Goal: Task Accomplishment & Management: Manage account settings

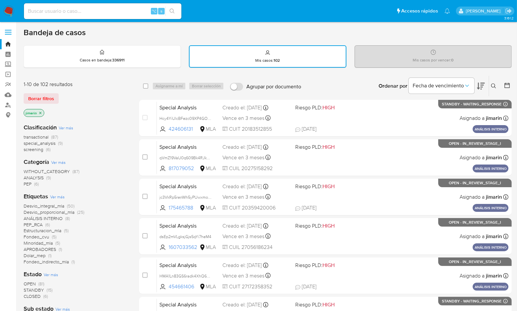
click at [332, 81] on div "Ordenar por Fecha de vencimiento No es posible ordenar los resultados mientras …" at bounding box center [407, 86] width 207 height 20
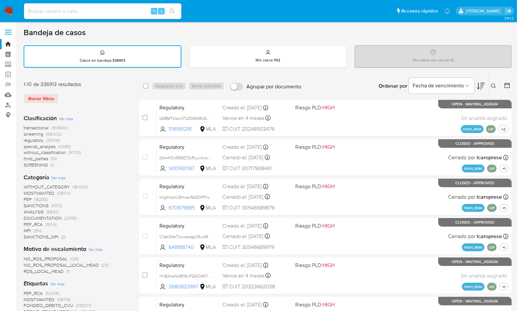
click at [493, 87] on icon at bounding box center [493, 85] width 5 height 5
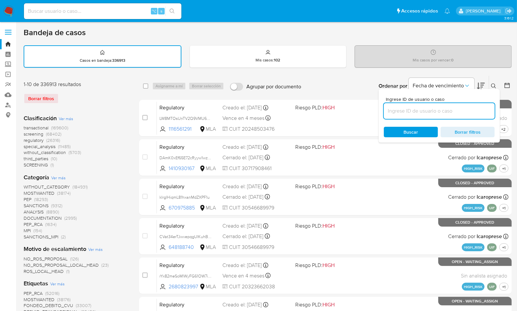
click at [435, 109] on input at bounding box center [439, 111] width 111 height 9
type input "483412001"
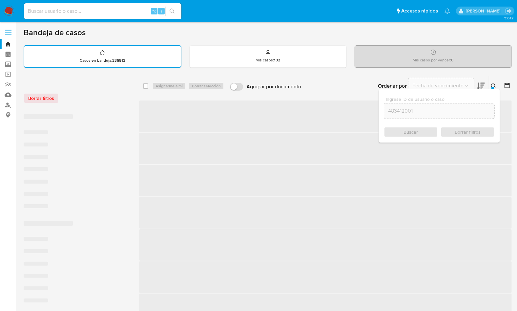
click at [492, 82] on button at bounding box center [494, 86] width 11 height 8
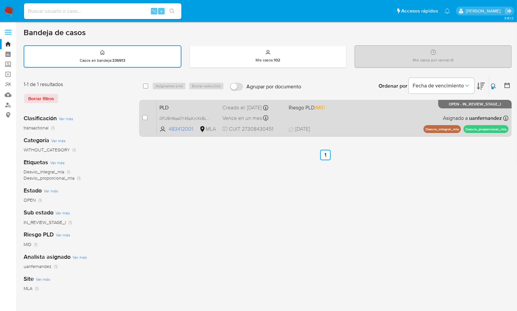
click at [394, 122] on div "PLD 0FUBrWqa0Y4SpKnlXkBLCgcF 483412001 MLA Riesgo PLD: MID Creado el: 12/08/202…" at bounding box center [333, 117] width 352 height 33
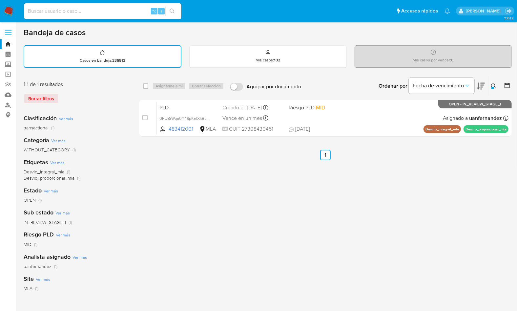
click at [467, 167] on div "select-all-cases-checkbox Asignarme a mí Borrar selección Agrupar por documento…" at bounding box center [325, 219] width 372 height 288
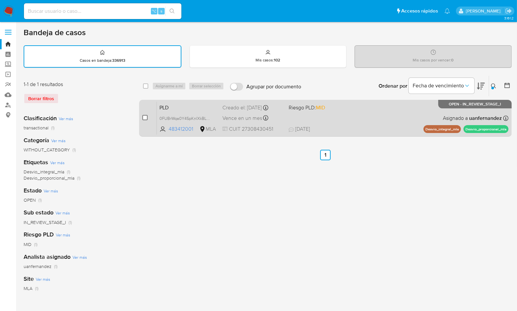
click at [144, 118] on input "checkbox" at bounding box center [144, 117] width 5 height 5
checkbox input "true"
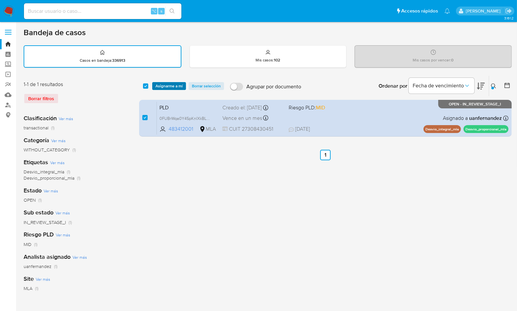
click at [168, 87] on span "Asignarme a mí" at bounding box center [168, 86] width 27 height 7
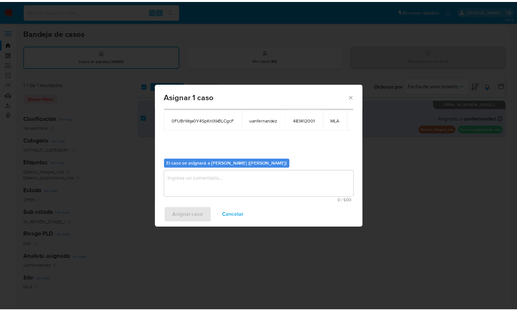
scroll to position [33, 0]
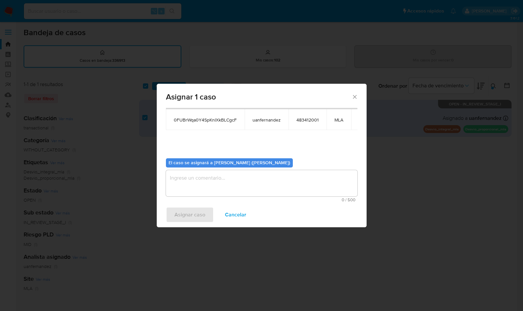
click at [252, 172] on textarea "assign-modal" at bounding box center [261, 183] width 191 height 26
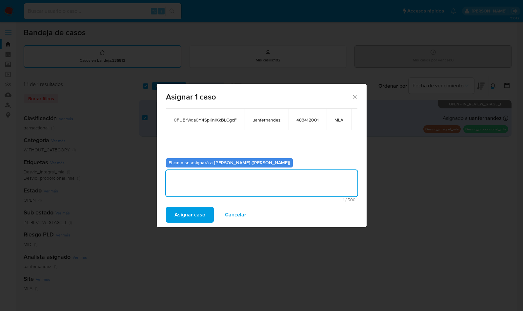
click at [197, 216] on span "Asignar caso" at bounding box center [189, 214] width 31 height 14
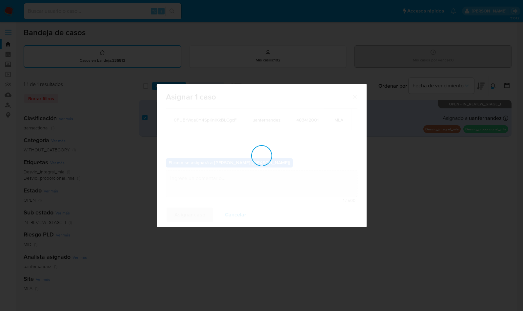
checkbox input "false"
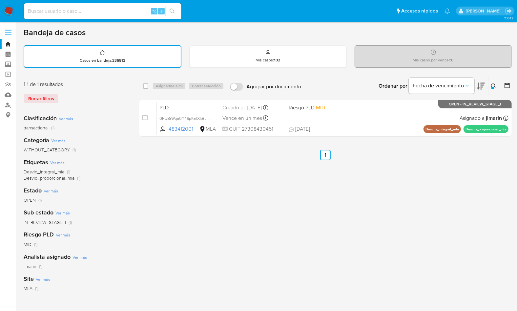
click at [491, 83] on icon at bounding box center [493, 85] width 5 height 5
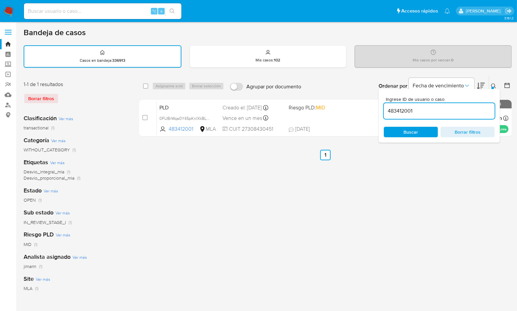
click at [456, 107] on input "483412001" at bounding box center [439, 111] width 111 height 9
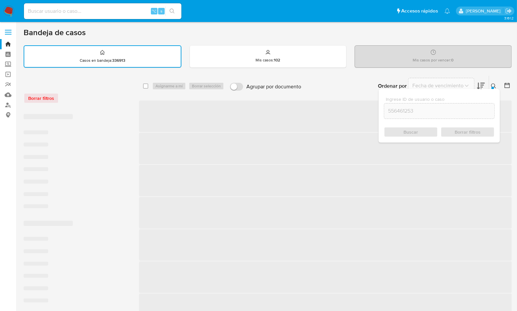
click at [496, 83] on icon at bounding box center [493, 85] width 5 height 5
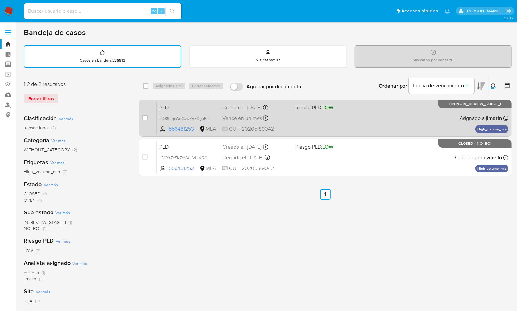
click at [412, 125] on div "PLD uD89aqnWeGJwZVZCguBOLUhd 556461253 MLA Riesgo PLD: LOW Creado el: 12/08/202…" at bounding box center [333, 117] width 352 height 33
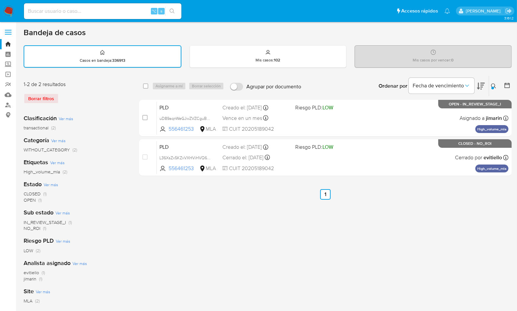
click at [493, 85] on icon at bounding box center [493, 85] width 5 height 5
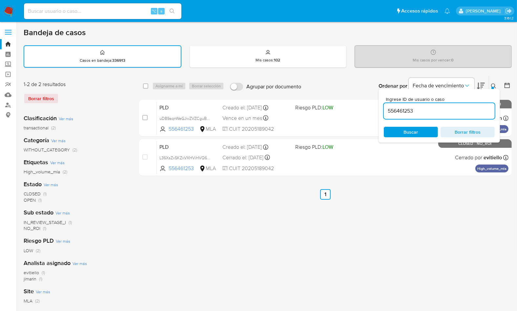
click at [424, 114] on input "556461253" at bounding box center [439, 111] width 111 height 9
type input "1047207707"
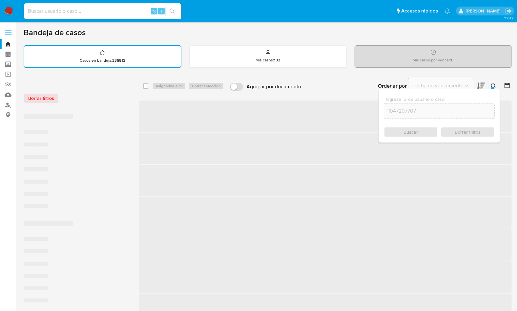
click at [496, 89] on div "Ingrese ID de usuario o caso 1047207707 Buscar Borrar filtros" at bounding box center [438, 115] width 121 height 53
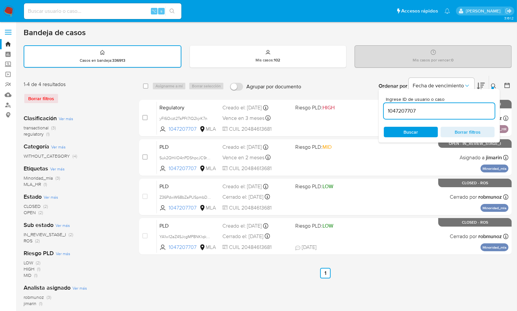
click at [494, 83] on icon at bounding box center [493, 85] width 5 height 5
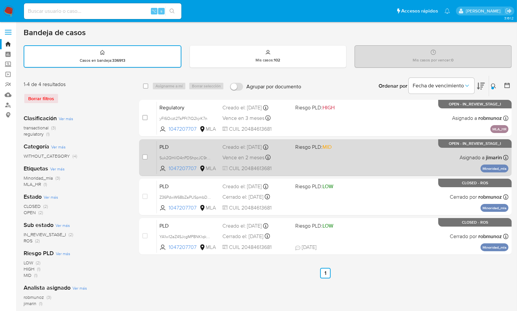
click at [399, 167] on div "PLD Suk2QHilO4nPDShpcJC9rR8p 1047207707 MLA Riesgo PLD: MID Creado el: 12/09/20…" at bounding box center [333, 157] width 352 height 33
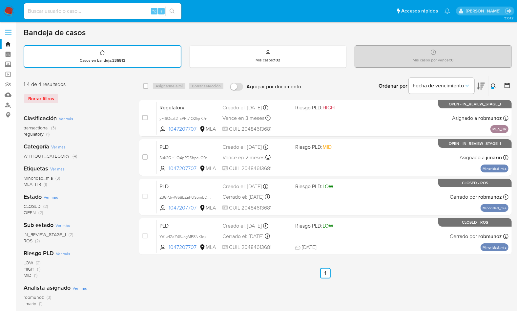
click at [326, 80] on div "Ordenar por Fecha de vencimiento No es posible ordenar los resultados mientras …" at bounding box center [407, 86] width 207 height 20
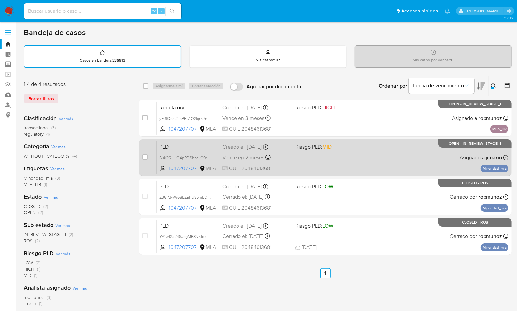
click at [360, 158] on div "PLD Suk2QHilO4nPDShpcJC9rR8p 1047207707 MLA Riesgo PLD: MID Creado el: 12/09/20…" at bounding box center [333, 157] width 352 height 33
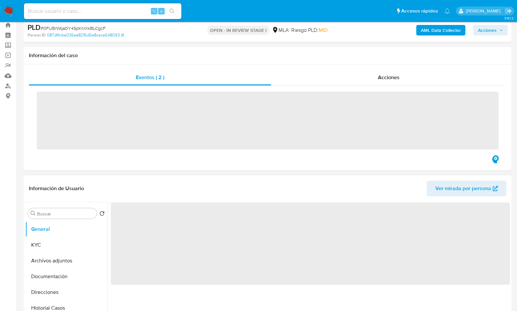
scroll to position [200, 0]
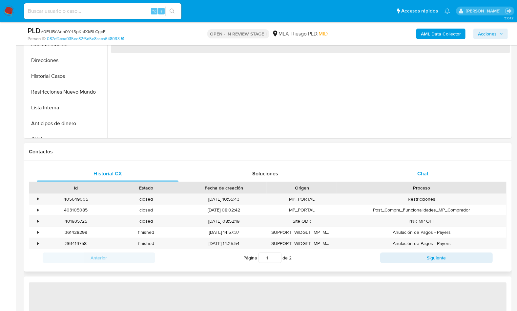
click at [428, 176] on span "Chat" at bounding box center [422, 174] width 11 height 8
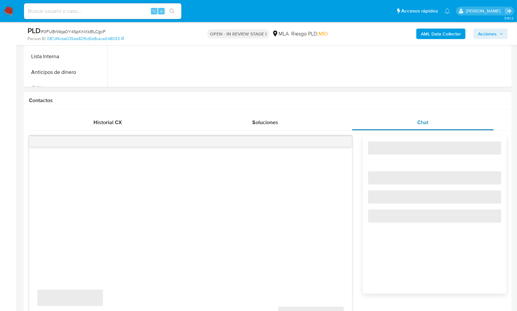
select select "10"
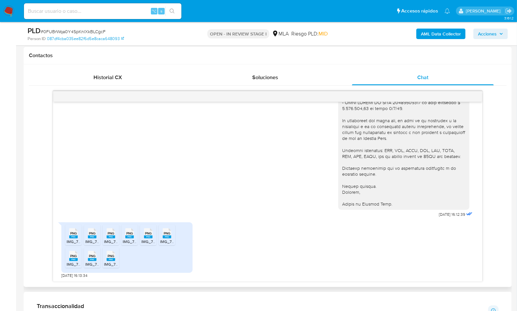
scroll to position [305, 0]
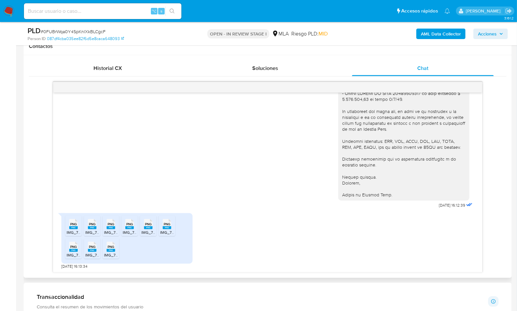
click at [73, 222] on span "PNG" at bounding box center [73, 224] width 7 height 4
click at [83, 224] on ul "PNG PNG IMG_7387.png PNG PNG IMG_7383.png PNG PNG IMG_7391.png PNG PNG IMG_7390…" at bounding box center [126, 237] width 123 height 45
click at [92, 226] on rect at bounding box center [92, 227] width 9 height 3
click at [111, 226] on rect at bounding box center [111, 227] width 9 height 3
click at [130, 226] on rect at bounding box center [129, 227] width 9 height 3
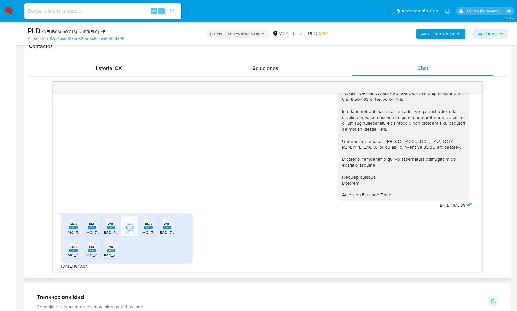
click at [148, 224] on span "PNG" at bounding box center [148, 224] width 7 height 4
click at [162, 226] on div "PNG PNG" at bounding box center [167, 223] width 14 height 13
click at [74, 251] on icon "PNG" at bounding box center [73, 246] width 9 height 11
click at [94, 252] on span "IMG_7384.png" at bounding box center [98, 255] width 26 height 6
click at [111, 252] on span "IMG_7385.png" at bounding box center [117, 255] width 26 height 6
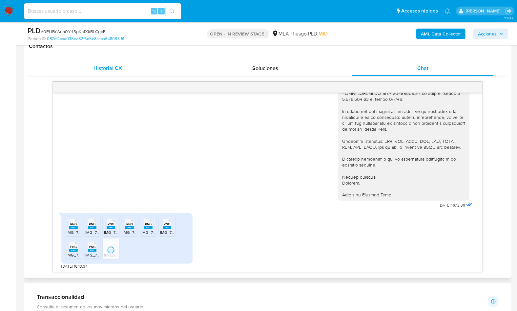
click at [111, 70] on span "Historial CX" at bounding box center [107, 68] width 29 height 8
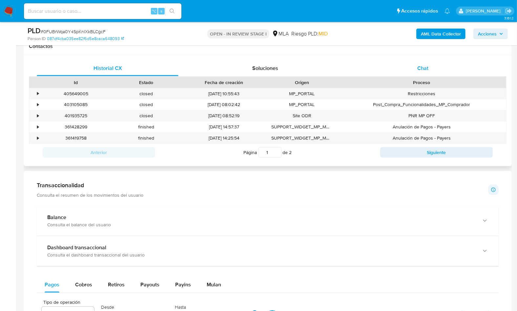
click at [426, 62] on div "Chat" at bounding box center [423, 68] width 142 height 16
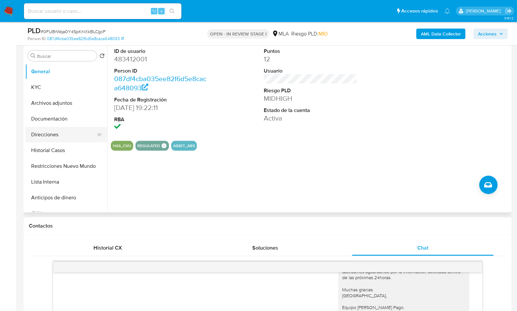
scroll to position [121, 0]
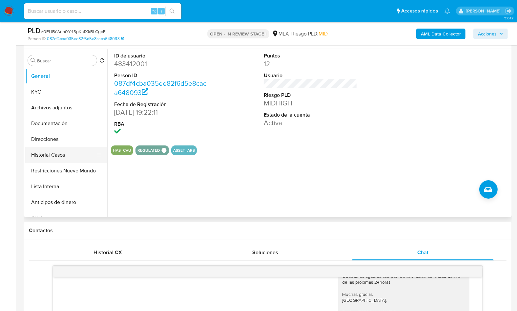
click at [67, 152] on button "Historial Casos" at bounding box center [63, 155] width 77 height 16
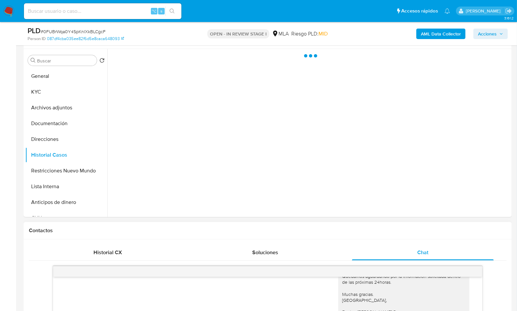
click at [331, 233] on div "Contactos" at bounding box center [268, 230] width 488 height 17
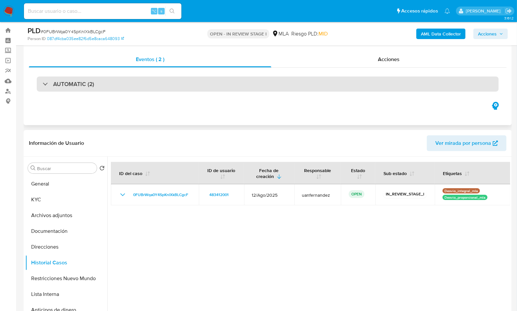
scroll to position [13, 0]
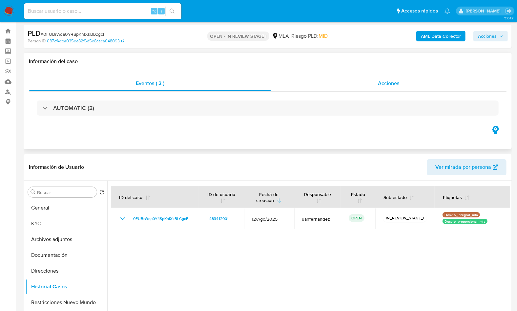
click at [409, 86] on div "Acciones" at bounding box center [388, 83] width 235 height 16
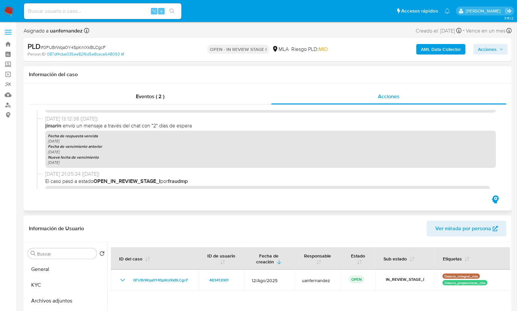
scroll to position [0, 0]
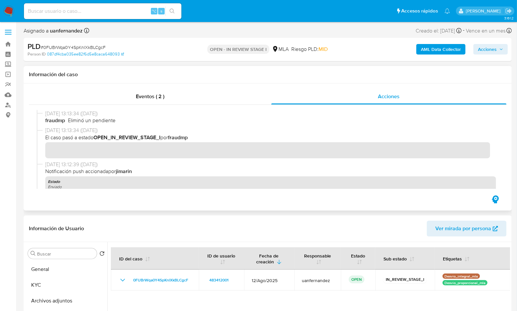
click at [174, 202] on div "Eventos ( 2 ) Acciones" at bounding box center [268, 146] width 488 height 127
copy p "OPEN - IN REVIEW STAGE I"
drag, startPoint x: 210, startPoint y: 51, endPoint x: 268, endPoint y: 51, distance: 57.7
click at [268, 51] on p "OPEN - IN REVIEW STAGE I" at bounding box center [238, 49] width 62 height 9
click at [146, 50] on div "PLD # 0FUBrWqa0Y4SpKnlXkBLCgcF" at bounding box center [107, 47] width 158 height 10
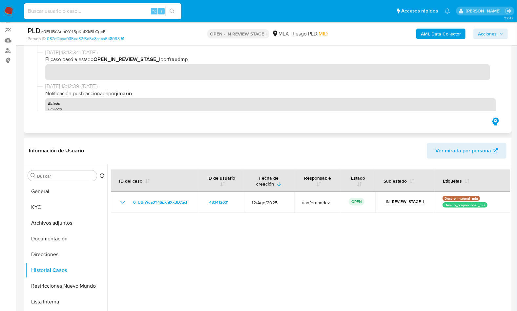
scroll to position [57, 0]
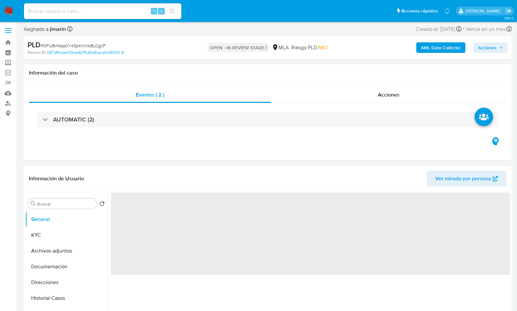
scroll to position [115, 0]
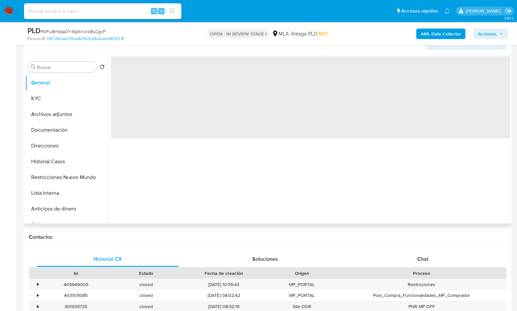
select select "10"
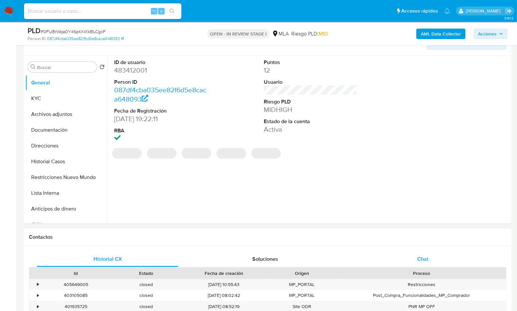
click at [430, 252] on div "Chat" at bounding box center [423, 259] width 142 height 16
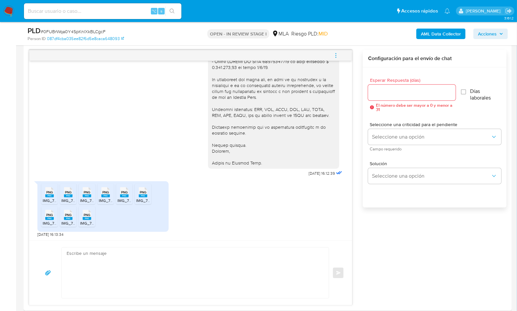
scroll to position [338, 0]
click at [215, 274] on textarea at bounding box center [194, 272] width 254 height 50
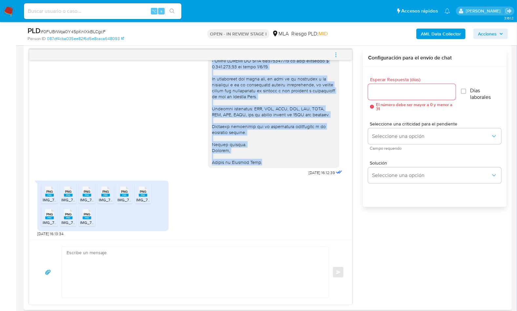
scroll to position [1450, 0]
drag, startPoint x: 207, startPoint y: 98, endPoint x: 261, endPoint y: 163, distance: 85.2
click at [261, 163] on div at bounding box center [273, 34] width 123 height 262
copy div "Hola Marianela, Aún no hemos recibidos respuesta de tu parte. Por lo que, en vi…"
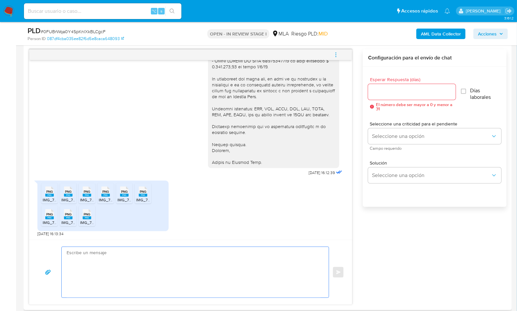
click at [131, 271] on textarea at bounding box center [194, 272] width 254 height 50
paste textarea "Hola Marianela, Aún no hemos recibidos respuesta de tu parte. Por lo que, en vi…"
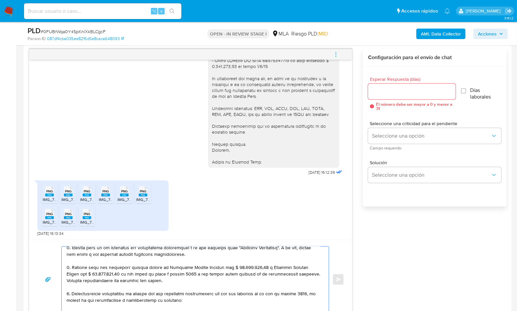
scroll to position [0, 0]
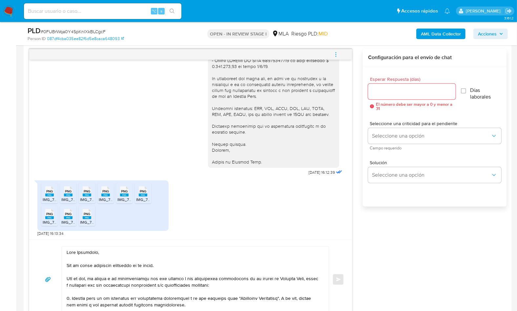
drag, startPoint x: 66, startPoint y: 266, endPoint x: 106, endPoint y: 266, distance: 40.0
click at [105, 266] on div at bounding box center [194, 279] width 264 height 66
drag, startPoint x: 166, startPoint y: 265, endPoint x: 68, endPoint y: 267, distance: 97.7
click at [67, 266] on textarea at bounding box center [194, 279] width 254 height 66
drag, startPoint x: 231, startPoint y: 285, endPoint x: 67, endPoint y: 278, distance: 164.1
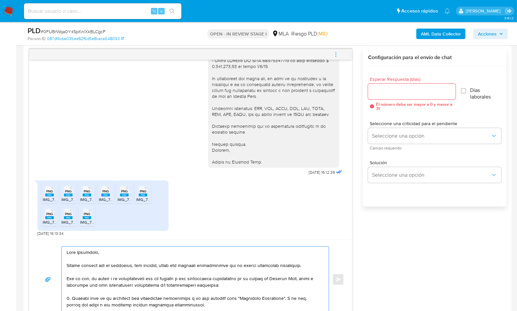
click at [67, 278] on textarea at bounding box center [194, 279] width 254 height 66
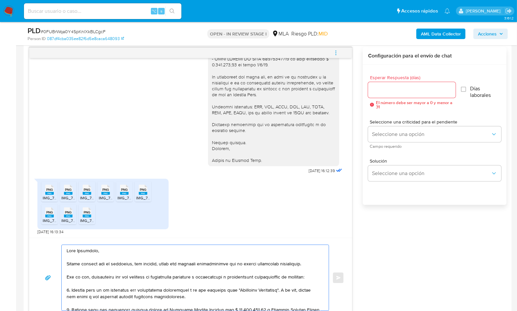
click at [76, 283] on textarea at bounding box center [194, 278] width 254 height 66
click at [82, 285] on textarea at bounding box center [194, 278] width 254 height 66
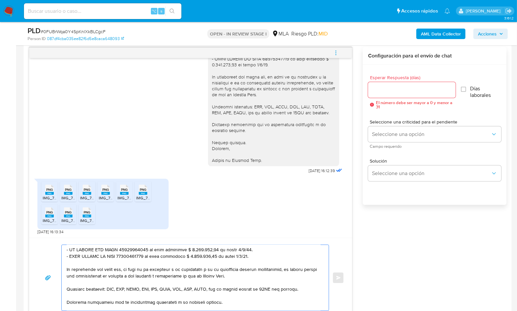
scroll to position [116, 0]
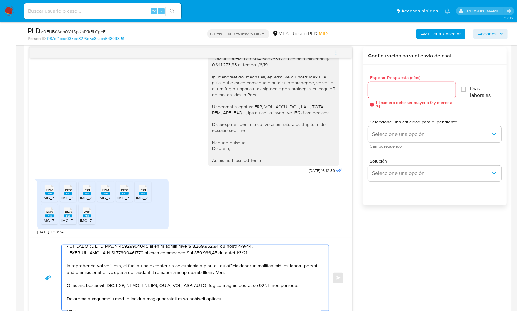
click at [249, 271] on textarea at bounding box center [194, 278] width 254 height 66
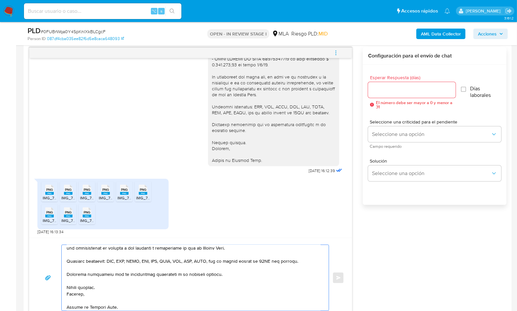
scroll to position [142, 0]
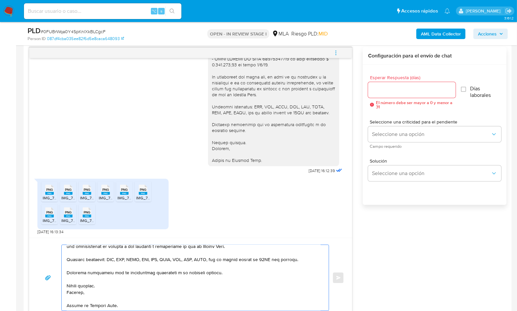
click at [227, 273] on textarea at bounding box center [194, 278] width 254 height 66
type textarea "Hola Marianela, Muchas gracias por tu respuesta, sin embargo, vemos que enviast…"
click at [423, 90] on input "Esperar Respuesta (días)" at bounding box center [412, 90] width 88 height 9
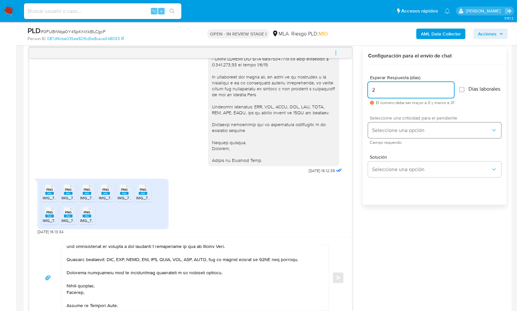
type input "2"
click at [408, 132] on span "Seleccione una opción" at bounding box center [431, 130] width 119 height 7
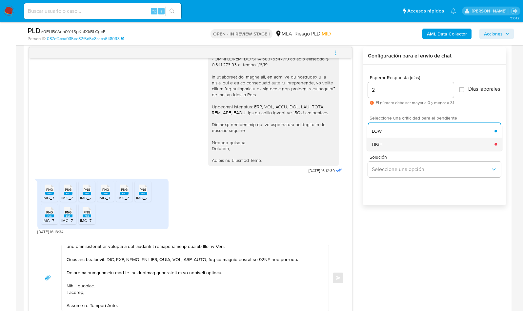
click at [401, 146] on div "HIGH" at bounding box center [433, 143] width 123 height 13
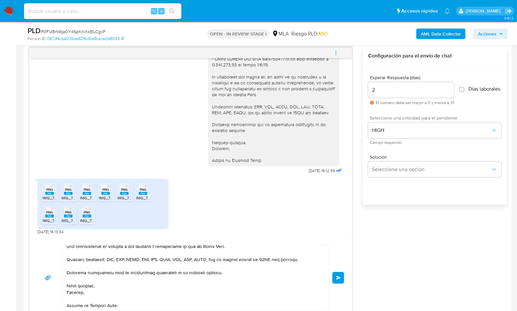
click at [385, 224] on div "18/08/2025 17:22:26 PNG PNG IMG_7075.png PNG PNG IMG_7072.png PNG PNG IMG_7074.…" at bounding box center [267, 182] width 477 height 270
click at [285, 272] on textarea at bounding box center [194, 278] width 254 height 66
click at [341, 276] on button "Enviar" at bounding box center [338, 278] width 12 height 12
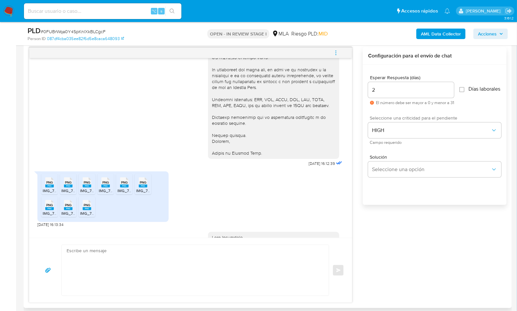
scroll to position [1738, 0]
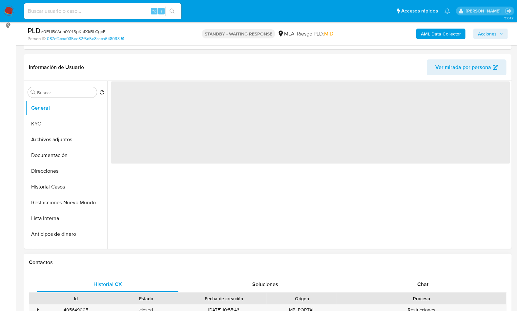
scroll to position [273, 0]
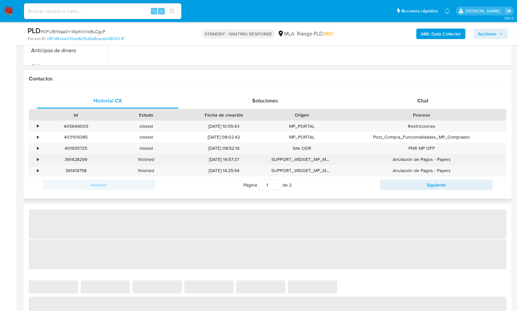
select select "10"
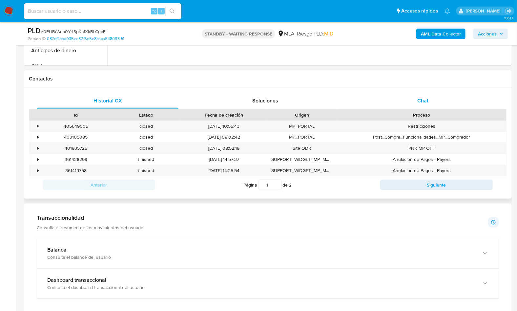
click at [415, 102] on div "Chat" at bounding box center [423, 101] width 142 height 16
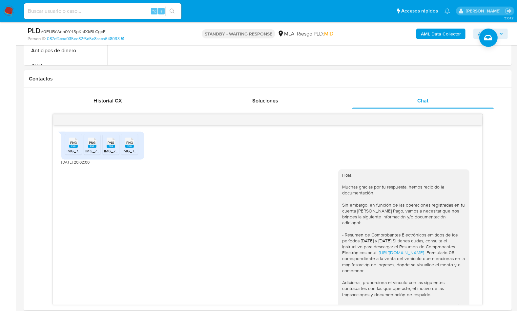
scroll to position [1367, 0]
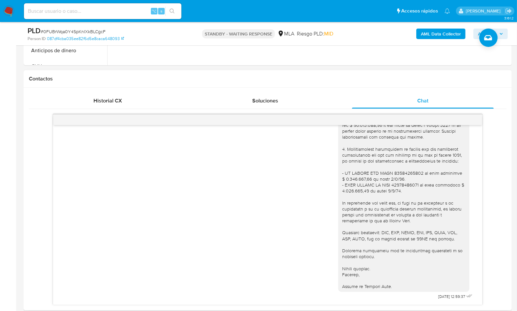
click at [506, 175] on div "PNG PNG IMG_7075.png PNG PNG IMG_7072.png PNG PNG IMG_7074.png PNG PNG IMG_7073…" at bounding box center [267, 209] width 477 height 191
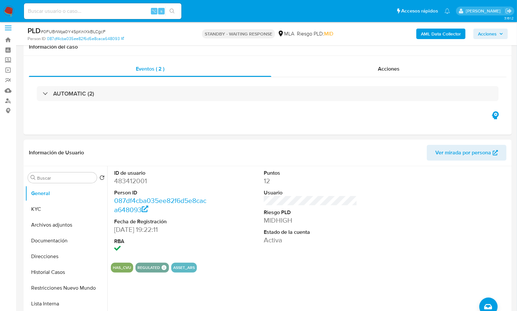
scroll to position [0, 0]
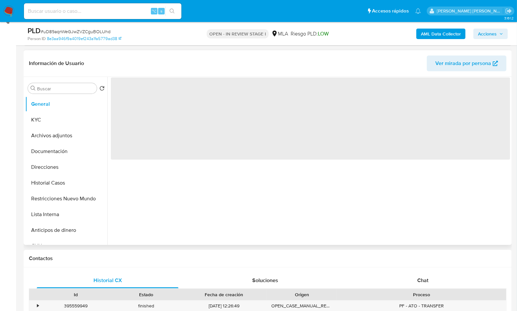
select select "10"
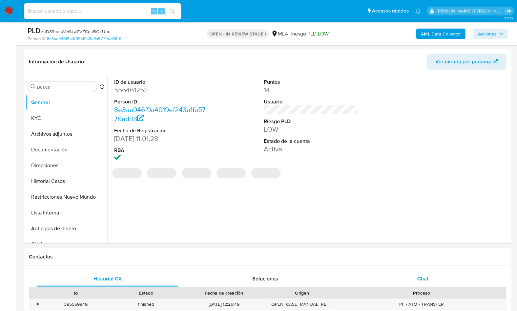
click at [455, 271] on div "Chat" at bounding box center [423, 279] width 142 height 16
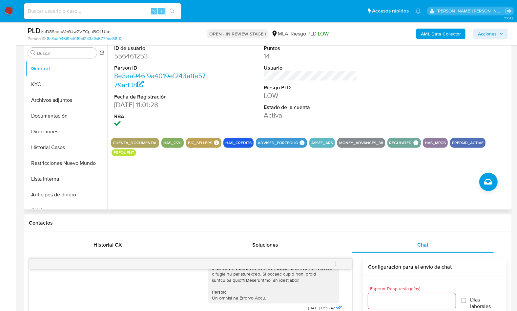
scroll to position [64, 0]
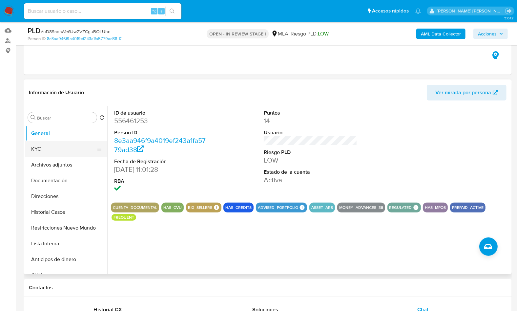
click at [46, 143] on button "KYC" at bounding box center [63, 149] width 77 height 16
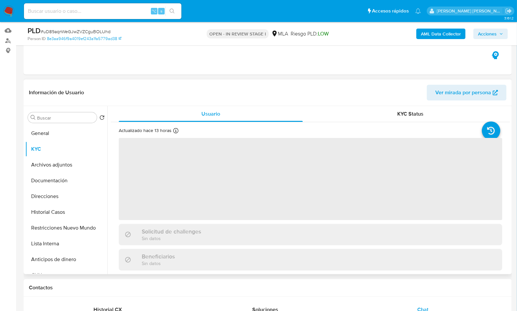
click at [153, 96] on header "Información de Usuario Ver mirada por persona" at bounding box center [267, 93] width 477 height 16
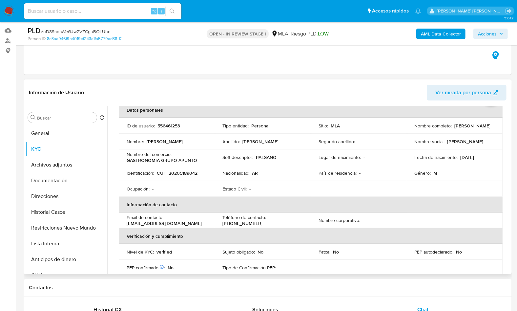
scroll to position [46, 0]
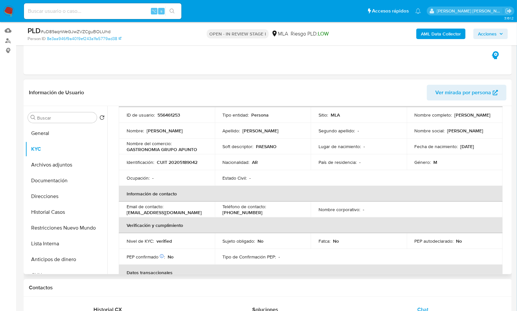
drag, startPoint x: 176, startPoint y: 213, endPoint x: 127, endPoint y: 214, distance: 49.5
click at [127, 214] on div "Email de contacto : laoficinacentral2017@gmail.com" at bounding box center [167, 209] width 80 height 12
copy p "aoficinacentral2017@gmail.com"
copy p "laoficinacentral2017@gmail.com"
drag, startPoint x: 414, startPoint y: 115, endPoint x: 461, endPoint y: 116, distance: 47.2
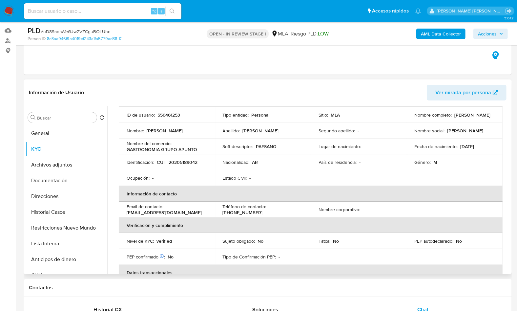
click at [461, 116] on div "Nombre completo : Juan Carlos Leuzzi" at bounding box center [454, 115] width 80 height 6
click at [454, 115] on p "Juan Carlos Leuzzi" at bounding box center [472, 115] width 36 height 6
drag, startPoint x: 412, startPoint y: 119, endPoint x: 448, endPoint y: 118, distance: 36.1
click at [453, 118] on td "Nombre completo : Juan Carlos Leuzzi" at bounding box center [455, 115] width 96 height 16
copy p "Juan Carlos Leuzzi"
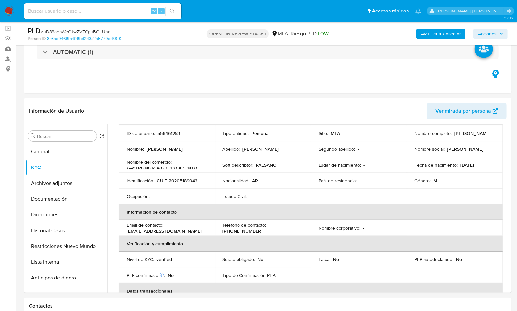
scroll to position [0, 0]
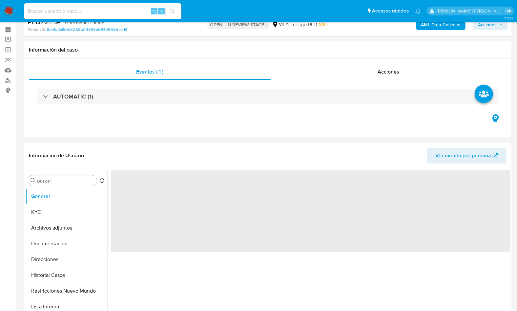
scroll to position [85, 0]
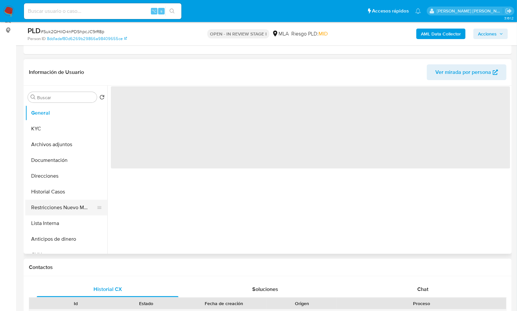
select select "10"
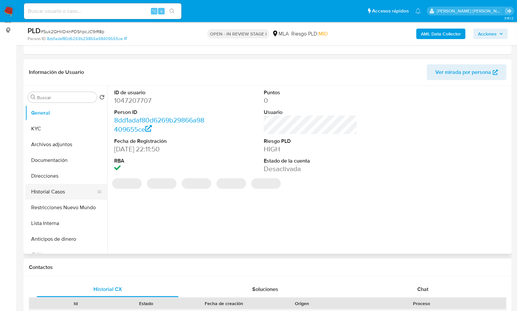
click at [53, 193] on button "Historial Casos" at bounding box center [63, 192] width 77 height 16
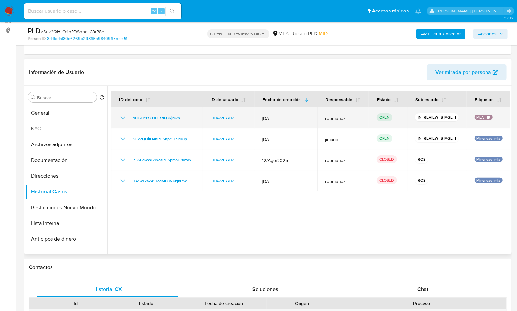
click at [124, 120] on icon "Mostrar/Ocultar" at bounding box center [123, 118] width 8 height 8
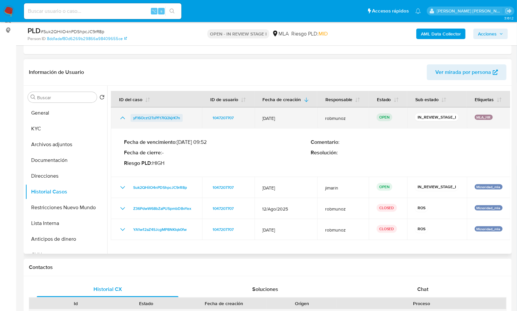
click at [141, 119] on span "yFI6Oczt2TsPFt7lQ2kjrK7n" at bounding box center [156, 118] width 47 height 8
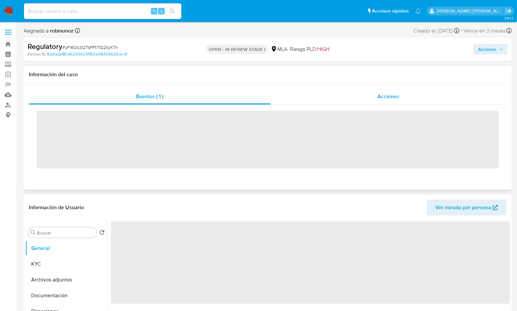
click at [380, 91] on div "Acciones" at bounding box center [389, 97] width 236 height 16
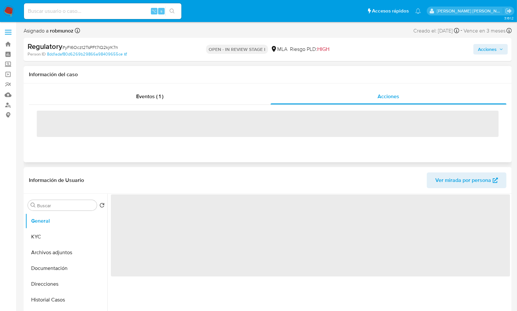
select select "10"
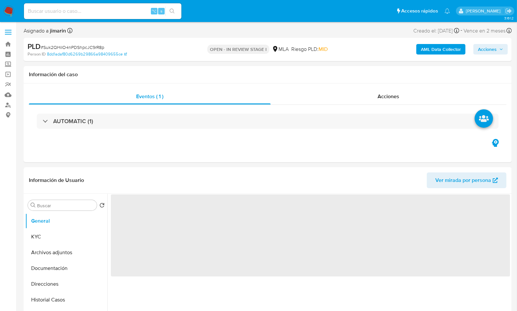
select select "10"
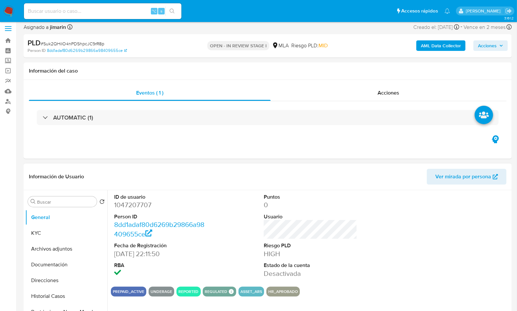
scroll to position [47, 0]
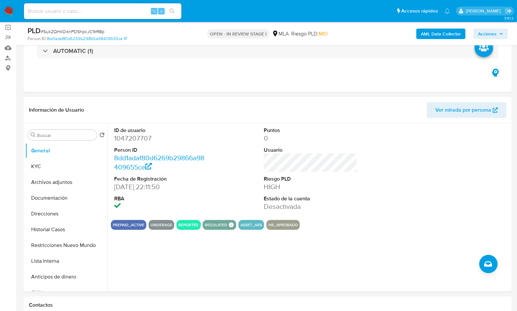
click at [70, 31] on span "# Suk2QHilO4nPDShpcJC9rR8p" at bounding box center [73, 31] width 64 height 7
click at [80, 33] on span "# Suk2QHilO4nPDShpcJC9rR8p" at bounding box center [73, 31] width 64 height 7
copy span "Suk2QHilO4nPDShpcJC9rR8p"
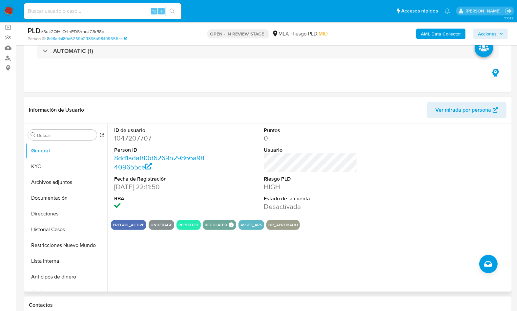
click at [131, 142] on dl "ID de usuario 1047207707 Person ID 8dd1adaf80d6269b29866a98409655ce Fecha de Re…" at bounding box center [160, 169] width 93 height 85
click at [134, 139] on dd "1047207707" at bounding box center [160, 137] width 93 height 9
copy dd "1047207707"
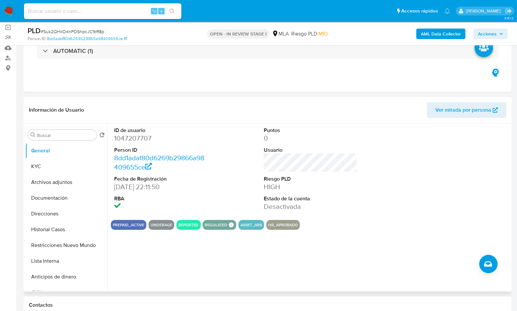
click at [130, 140] on dd "1047207707" at bounding box center [160, 137] width 93 height 9
copy dd "1047207707"
click at [51, 163] on button "KYC" at bounding box center [63, 166] width 77 height 16
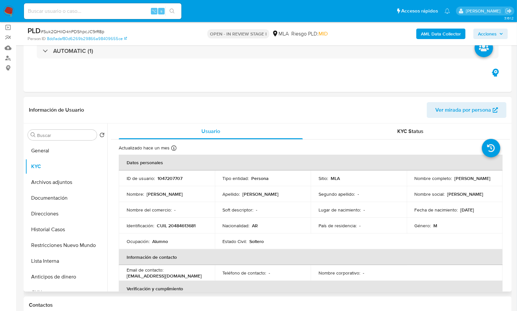
click at [180, 222] on p "CUIL 20484613681" at bounding box center [176, 225] width 39 height 6
copy p "20484613681"
click at [48, 134] on input "Buscar" at bounding box center [65, 135] width 57 height 6
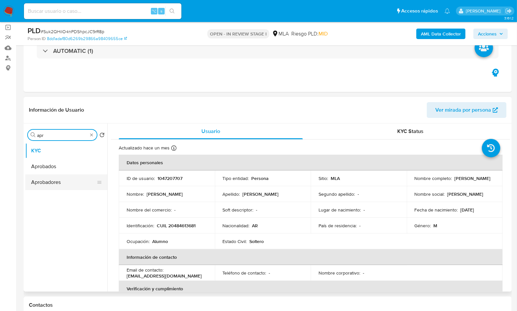
type input "apr"
click at [39, 183] on button "Aprobadores" at bounding box center [63, 182] width 77 height 16
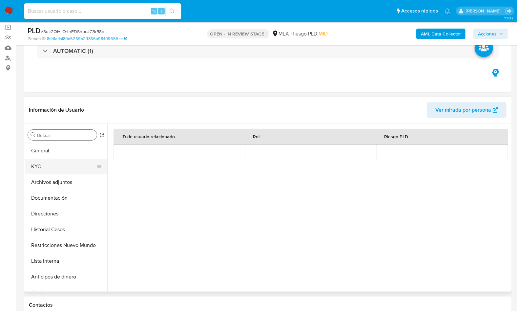
click at [53, 162] on button "KYC" at bounding box center [63, 166] width 77 height 16
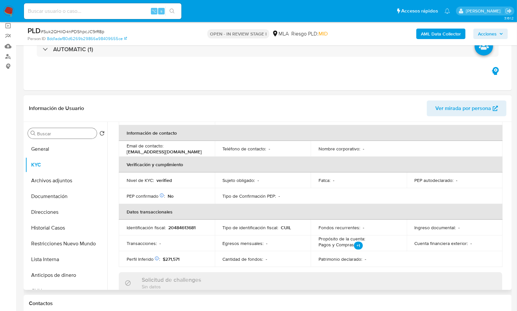
scroll to position [144, 0]
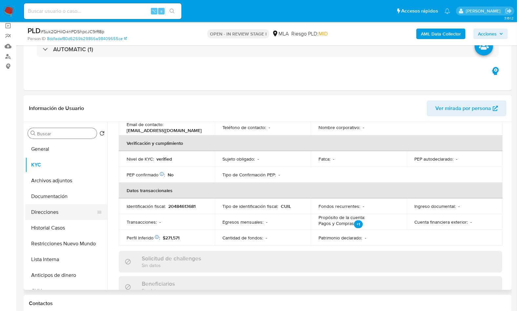
click at [42, 213] on button "Direcciones" at bounding box center [63, 212] width 77 height 16
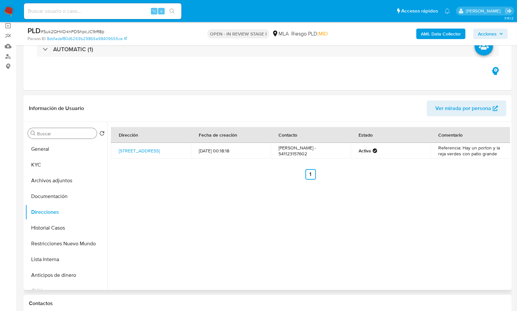
click at [305, 153] on td "Pablo Thomas Martinez Gonzalez - 541123157602" at bounding box center [311, 151] width 80 height 16
copy td "541123157602"
click at [63, 175] on button "Archivos adjuntos" at bounding box center [63, 180] width 77 height 16
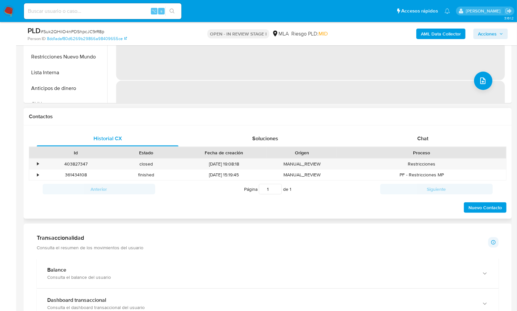
click at [409, 149] on div "Proceso" at bounding box center [421, 152] width 160 height 7
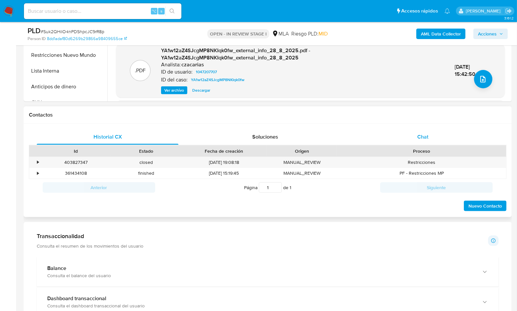
click at [416, 138] on div "Chat" at bounding box center [423, 137] width 142 height 16
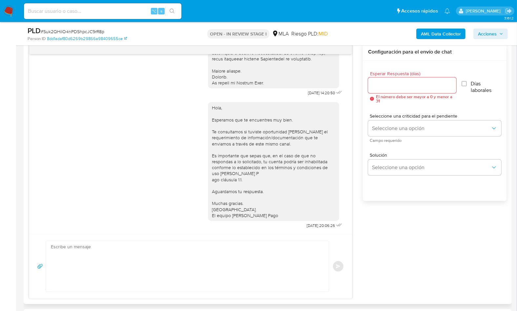
scroll to position [223, 0]
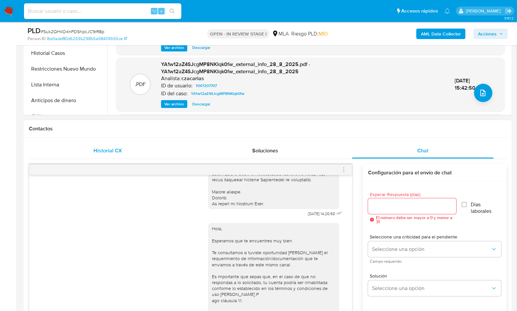
click at [98, 154] on div "Historial CX" at bounding box center [108, 151] width 142 height 16
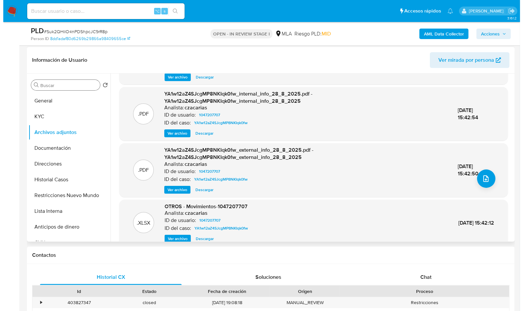
scroll to position [0, 0]
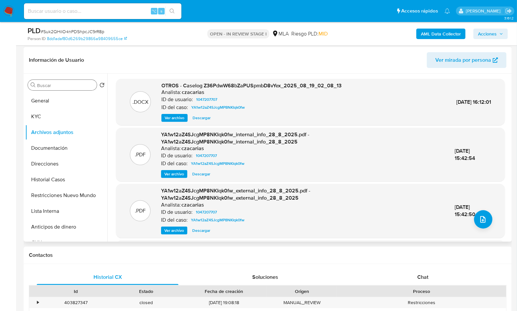
click at [176, 117] on span "Ver archivo" at bounding box center [175, 117] width 20 height 7
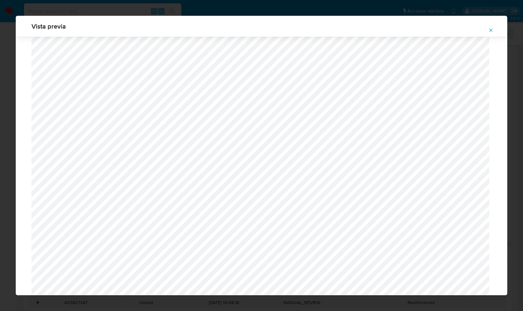
scroll to position [1408, 0]
click at [497, 28] on button "Attachment preview" at bounding box center [491, 30] width 14 height 10
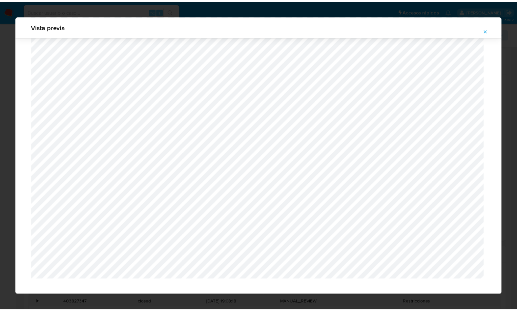
scroll to position [0, 0]
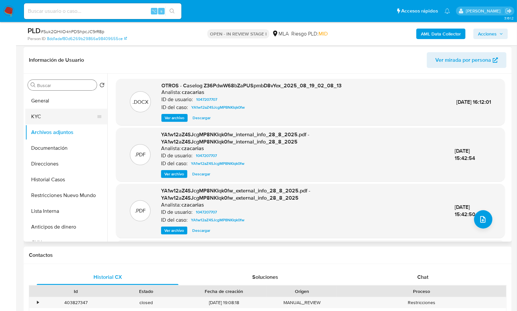
click at [55, 116] on button "KYC" at bounding box center [63, 117] width 77 height 16
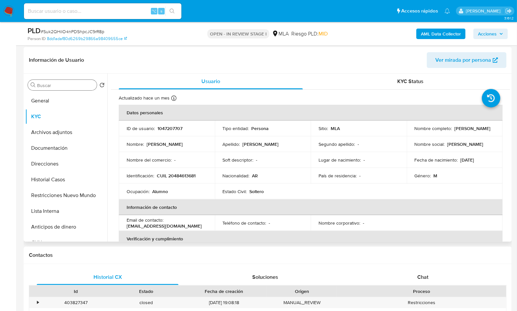
click at [474, 157] on p "16/02/2008" at bounding box center [467, 160] width 14 height 6
click at [474, 159] on p "16/02/2008" at bounding box center [467, 160] width 14 height 6
click at [63, 183] on button "Historial Casos" at bounding box center [63, 179] width 77 height 16
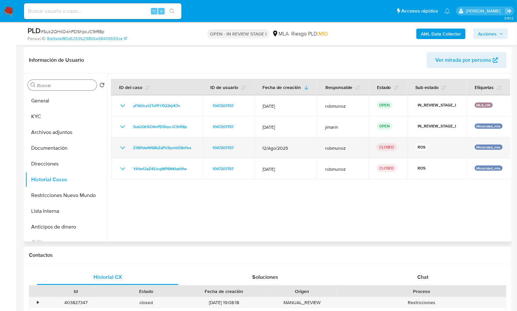
click at [123, 146] on icon "Mostrar/Ocultar" at bounding box center [123, 148] width 8 height 8
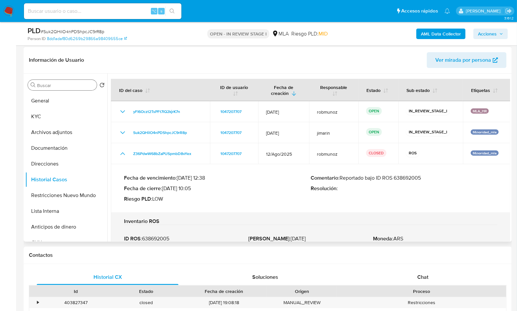
drag, startPoint x: 433, startPoint y: 181, endPoint x: 396, endPoint y: 177, distance: 37.3
click at [397, 177] on div "Comentario : Reportado bajo ID ROS 638692005 Resolución :" at bounding box center [404, 188] width 187 height 28
click at [61, 186] on button "Historial Casos" at bounding box center [63, 179] width 77 height 16
click at [62, 191] on button "Restricciones Nuevo Mundo" at bounding box center [63, 195] width 77 height 16
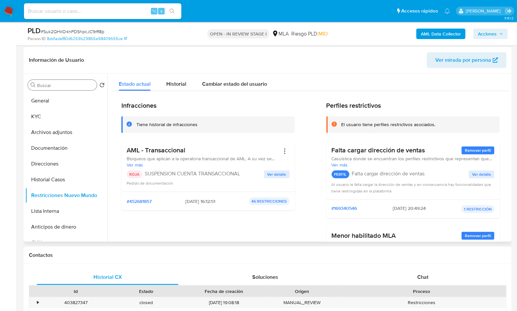
drag, startPoint x: 178, startPoint y: 200, endPoint x: 203, endPoint y: 201, distance: 24.9
click at [203, 201] on span "28/08/2025 - 16:12:51" at bounding box center [200, 201] width 30 height 6
click at [452, 38] on b "AML Data Collector" at bounding box center [441, 34] width 40 height 10
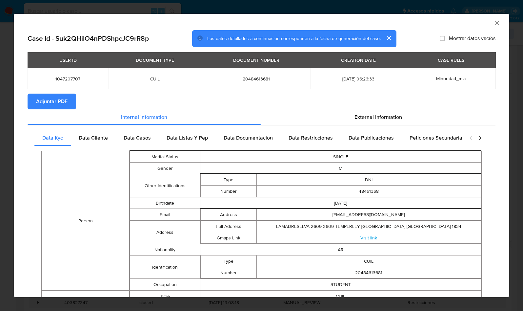
click at [65, 101] on span "Adjuntar PDF" at bounding box center [51, 101] width 31 height 14
click at [243, 105] on section "Adjuntar PDF Creando" at bounding box center [262, 101] width 468 height 17
click at [487, 24] on div "AML Data Collector" at bounding box center [261, 22] width 495 height 16
click at [494, 24] on icon "Cerrar ventana" at bounding box center [497, 23] width 7 height 7
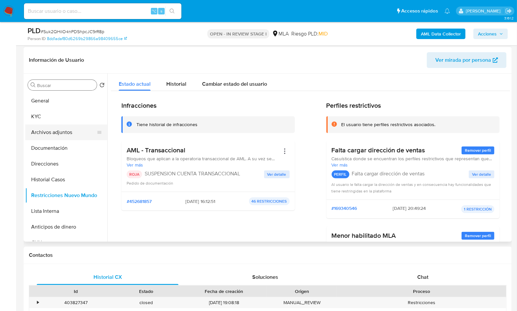
click at [49, 131] on button "Archivos adjuntos" at bounding box center [63, 132] width 77 height 16
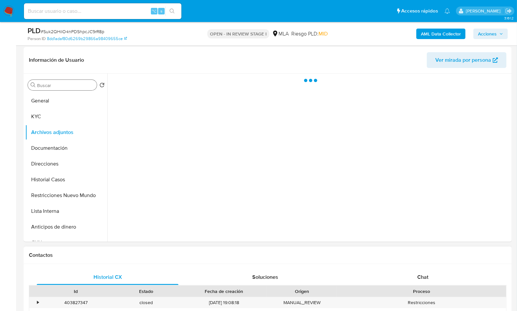
click at [425, 269] on div "Chat" at bounding box center [423, 277] width 142 height 16
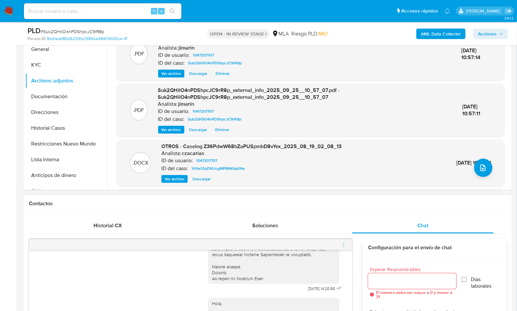
scroll to position [148, 0]
click at [343, 245] on icon "menu-action" at bounding box center [344, 245] width 6 height 6
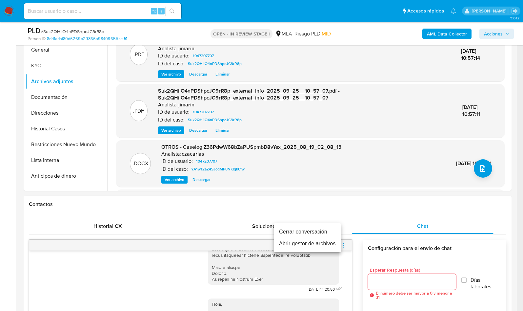
click at [316, 226] on li "Cerrar conversación" at bounding box center [307, 232] width 67 height 12
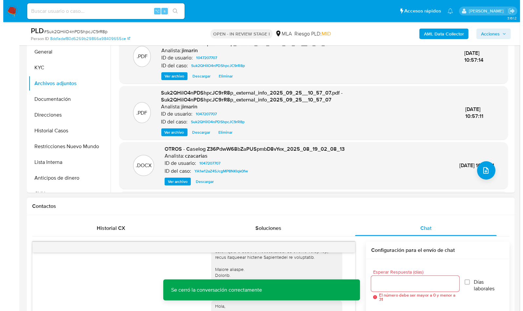
scroll to position [117, 0]
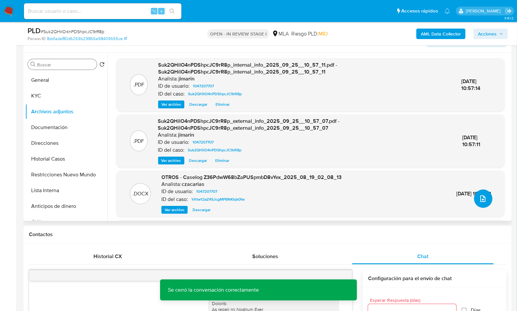
click at [478, 203] on button "upload-file" at bounding box center [483, 198] width 18 height 18
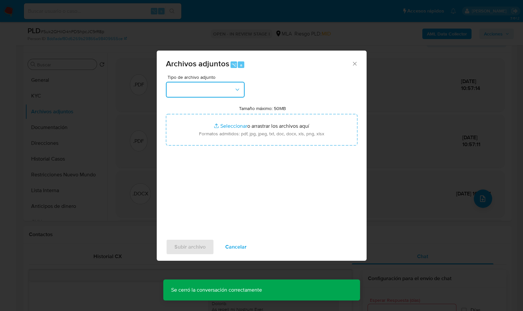
click at [189, 91] on button "button" at bounding box center [205, 90] width 79 height 16
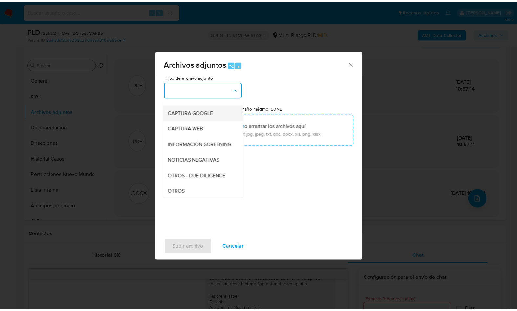
scroll to position [49, 0]
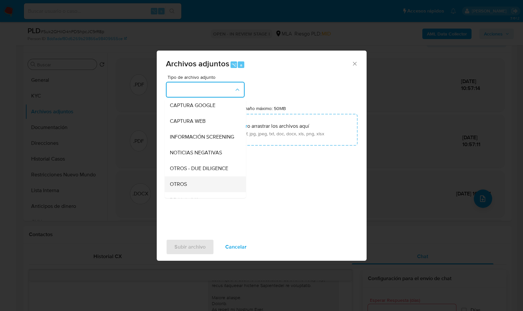
click at [192, 190] on div "OTROS" at bounding box center [203, 184] width 67 height 16
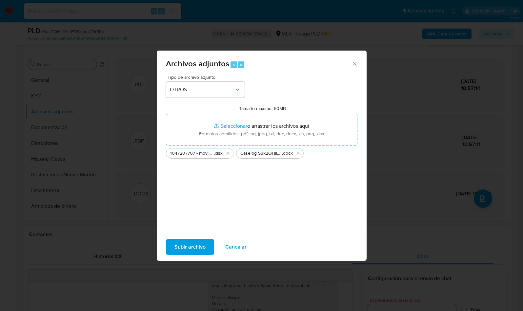
click at [197, 243] on span "Subir archivo" at bounding box center [189, 246] width 31 height 14
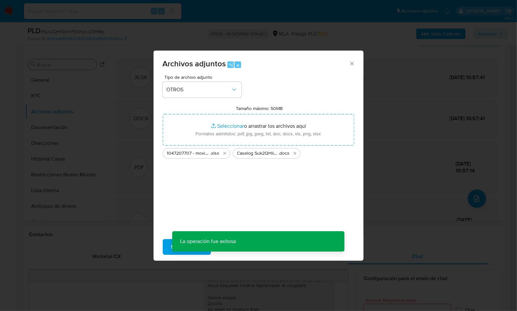
click at [493, 33] on span "Acciones" at bounding box center [487, 34] width 19 height 10
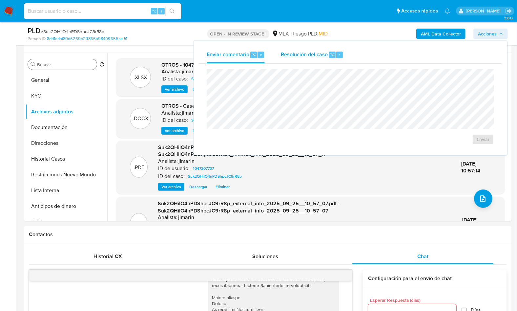
click at [315, 60] on div "Resolución del caso ⌥ r" at bounding box center [312, 54] width 63 height 17
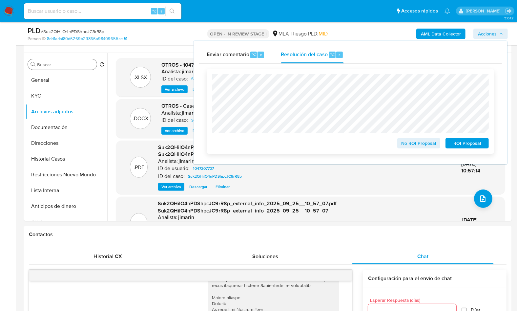
click at [471, 144] on span "ROI Proposal" at bounding box center [467, 142] width 34 height 9
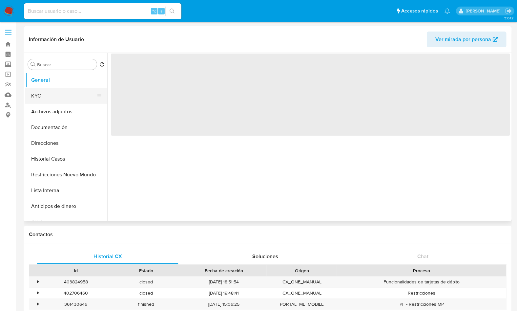
click at [57, 93] on button "KYC" at bounding box center [63, 96] width 77 height 16
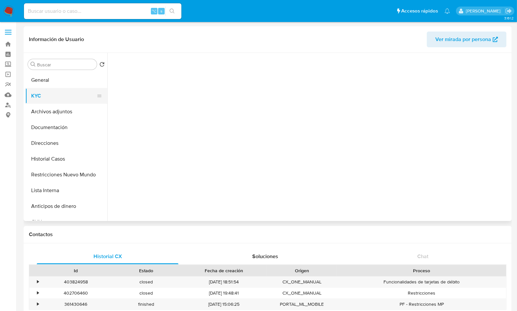
select select "10"
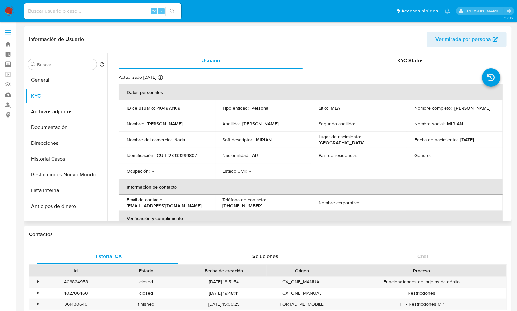
click at [167, 155] on p "CUIL 27333299807" at bounding box center [177, 155] width 40 height 6
click at [168, 154] on p "CUIL 27333299807" at bounding box center [177, 155] width 40 height 6
click at [178, 156] on p "CUIL 27333299807" at bounding box center [177, 155] width 40 height 6
copy p "27333299807"
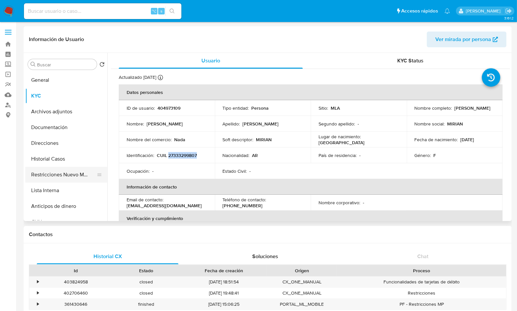
click at [74, 179] on button "Restricciones Nuevo Mundo" at bounding box center [63, 175] width 77 height 16
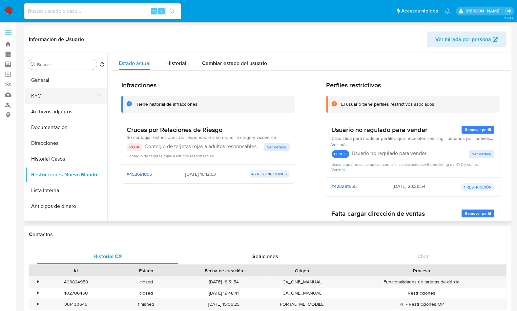
click at [38, 99] on button "KYC" at bounding box center [63, 96] width 77 height 16
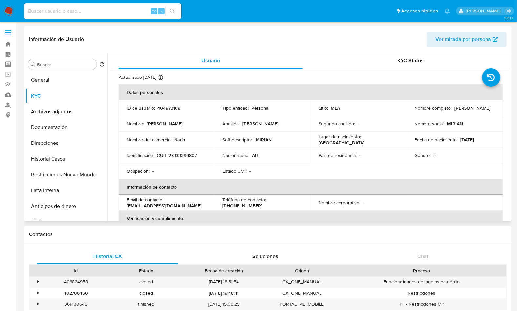
drag, startPoint x: 411, startPoint y: 112, endPoint x: 465, endPoint y: 112, distance: 54.1
click at [465, 112] on td "Nombre completo : Mirian Rosana Gonzalez" at bounding box center [455, 108] width 96 height 16
copy p "[PERSON_NAME]"
click at [183, 154] on p "CUIL 27333299807" at bounding box center [177, 155] width 40 height 6
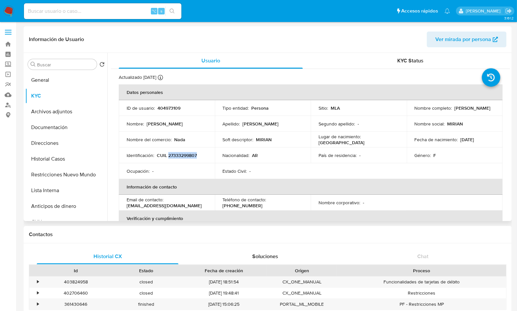
copy p "27333299807"
click at [62, 158] on button "Historial Casos" at bounding box center [63, 159] width 77 height 16
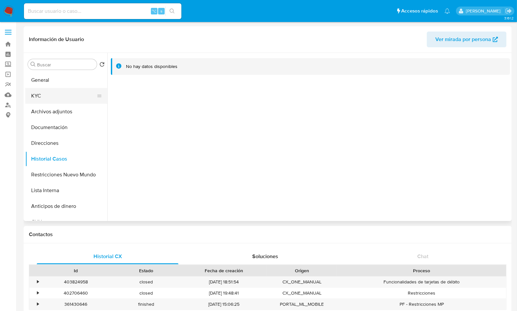
click at [53, 92] on button "KYC" at bounding box center [63, 96] width 77 height 16
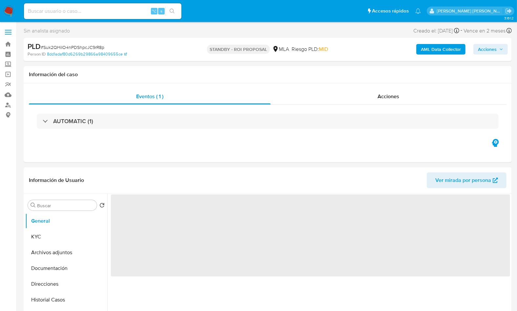
select select "10"
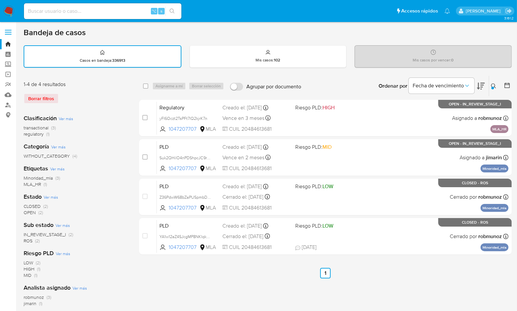
click at [494, 85] on icon at bounding box center [493, 85] width 5 height 5
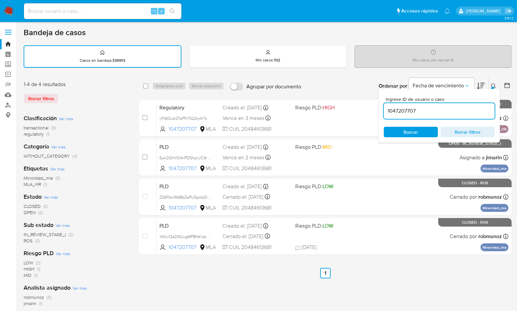
click at [450, 108] on input "1047207707" at bounding box center [439, 111] width 111 height 9
type input "1607033562"
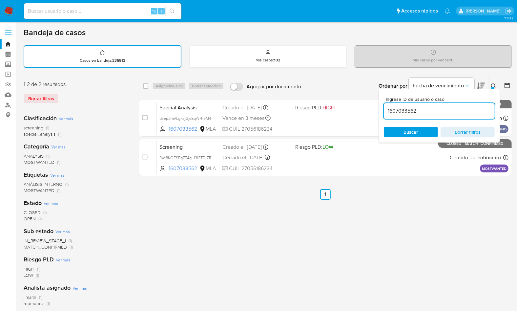
click at [493, 87] on div at bounding box center [492, 88] width 3 height 3
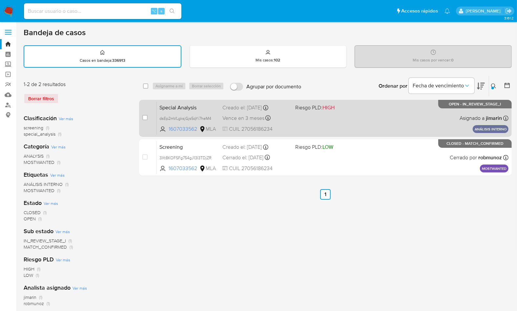
click at [415, 119] on div "Special Analysis dsEp2mVLgksjGjs5qYi7heM4 1607033562 MLA Riesgo PLD: HIGH Cread…" at bounding box center [333, 117] width 352 height 33
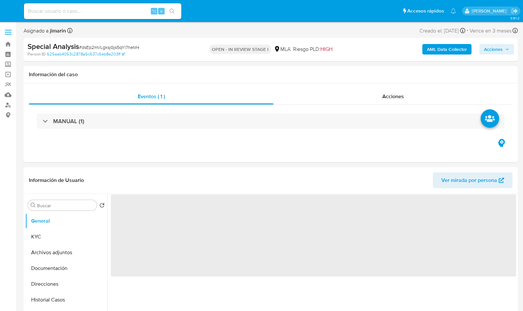
select select "10"
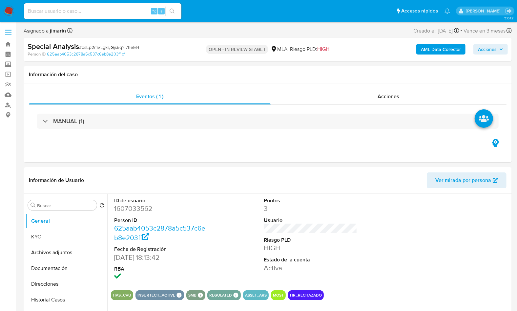
click at [124, 47] on span "# dsEp2mVLgksjGjs5qYi7heM4" at bounding box center [109, 47] width 60 height 7
copy span "dsEp2mVLgksjGjs5qYi7heM4"
click at [141, 210] on dd "1607033562" at bounding box center [160, 208] width 93 height 9
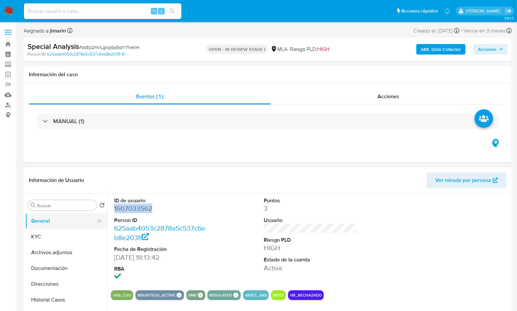
copy dd "1607033562"
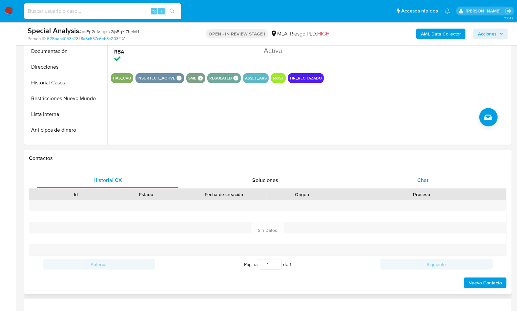
click at [434, 182] on div "Chat" at bounding box center [423, 180] width 142 height 16
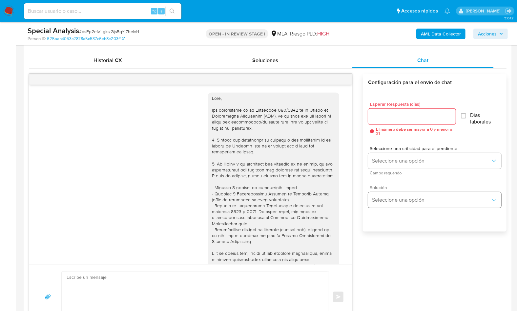
scroll to position [336, 0]
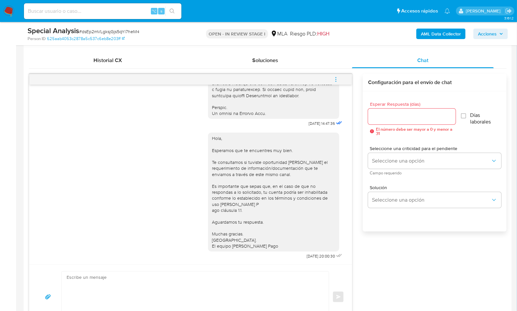
click at [334, 77] on icon "menu-action" at bounding box center [336, 79] width 6 height 6
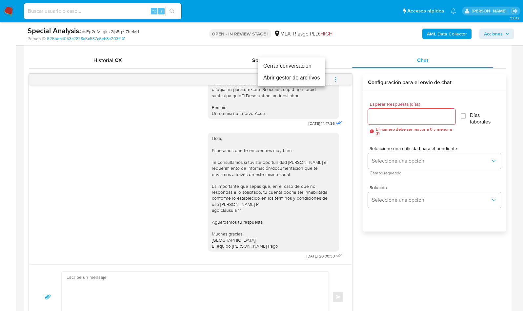
click at [272, 67] on li "Cerrar conversación" at bounding box center [291, 66] width 67 height 12
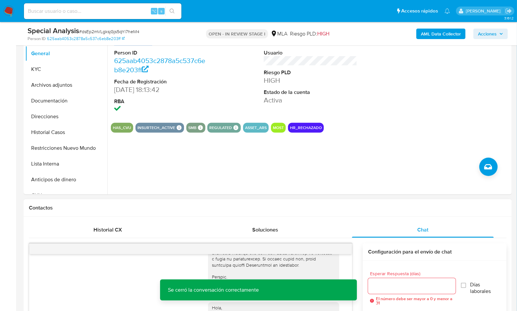
scroll to position [143, 0]
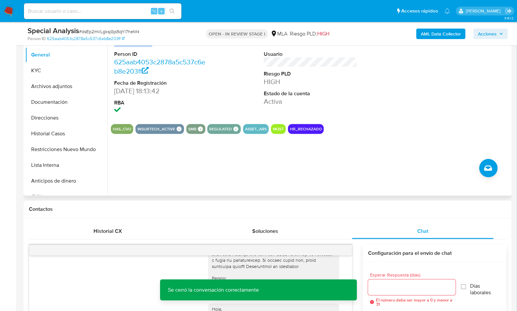
click at [308, 128] on button "HR_RECHAZADO" at bounding box center [306, 129] width 32 height 3
click at [306, 132] on div "HR_RECHAZADO" at bounding box center [306, 129] width 36 height 10
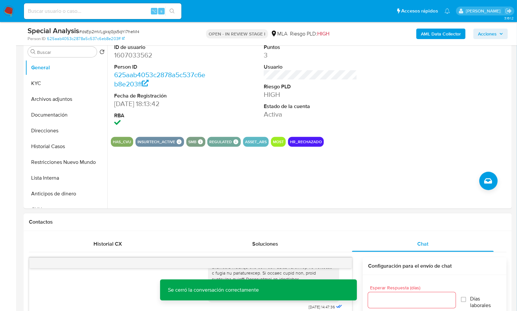
scroll to position [110, 0]
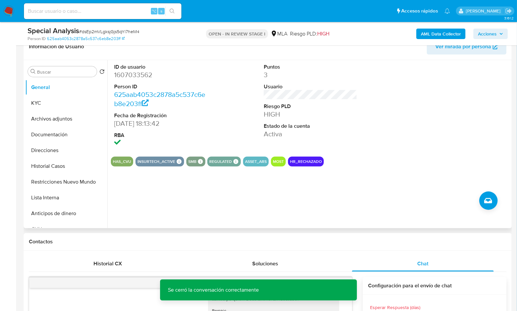
click at [276, 162] on button "MOST" at bounding box center [278, 161] width 11 height 3
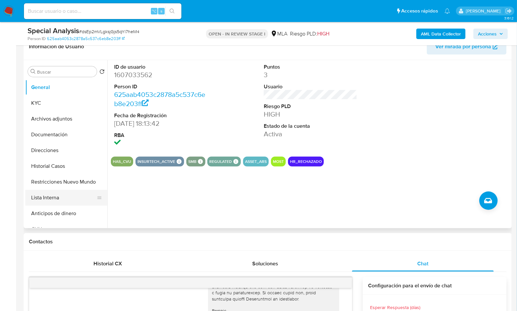
click at [64, 194] on button "Lista Interna" at bounding box center [63, 198] width 77 height 16
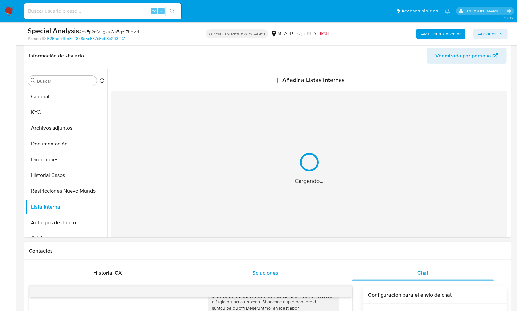
scroll to position [100, 0]
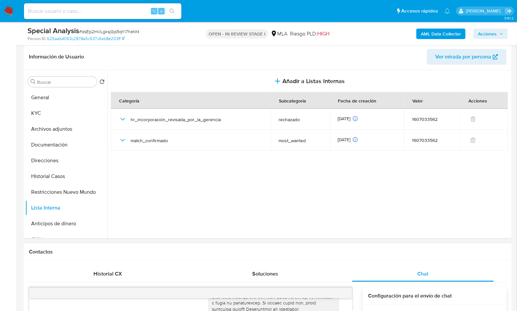
click at [361, 253] on h1 "Contactos" at bounding box center [267, 251] width 477 height 7
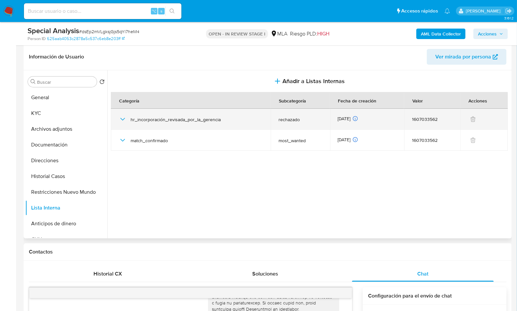
click at [122, 119] on icon "button" at bounding box center [123, 119] width 8 height 8
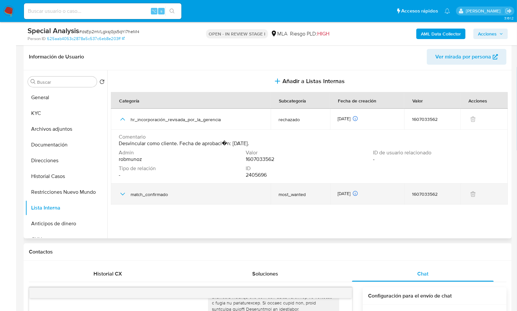
click at [125, 195] on icon "button" at bounding box center [123, 194] width 8 height 8
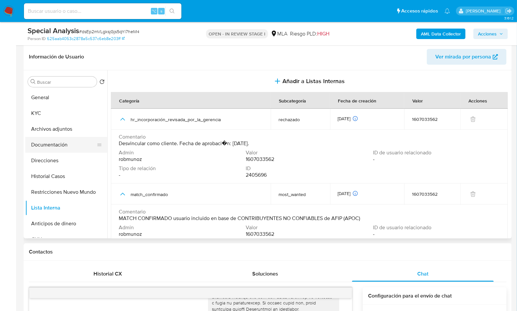
click at [59, 143] on button "Documentación" at bounding box center [63, 145] width 77 height 16
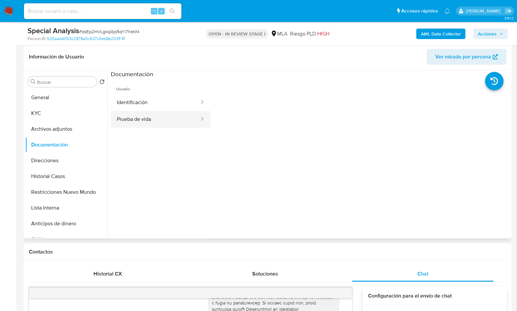
click at [155, 119] on button "Prueba de vida" at bounding box center [155, 119] width 89 height 17
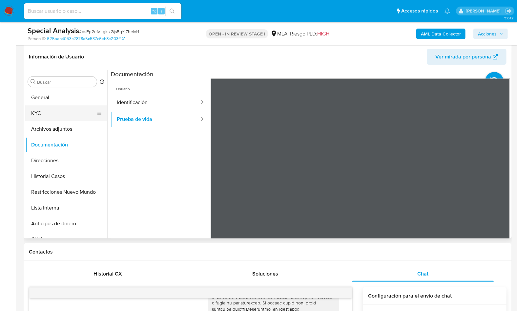
click at [50, 110] on button "KYC" at bounding box center [63, 113] width 77 height 16
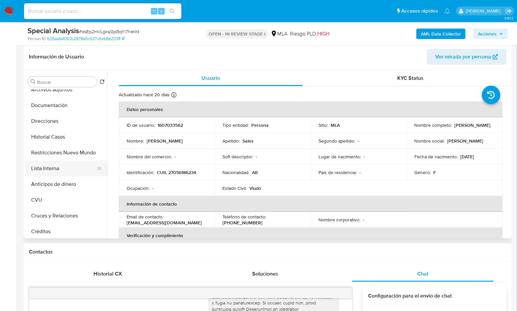
scroll to position [33, 0]
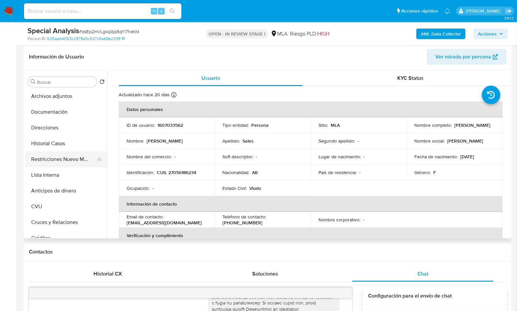
click at [84, 156] on button "Restricciones Nuevo Mundo" at bounding box center [63, 159] width 77 height 16
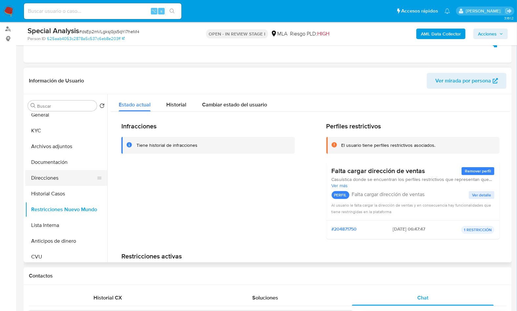
scroll to position [0, 0]
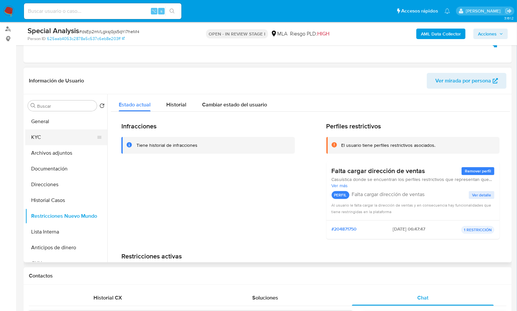
click at [50, 140] on button "KYC" at bounding box center [63, 137] width 77 height 16
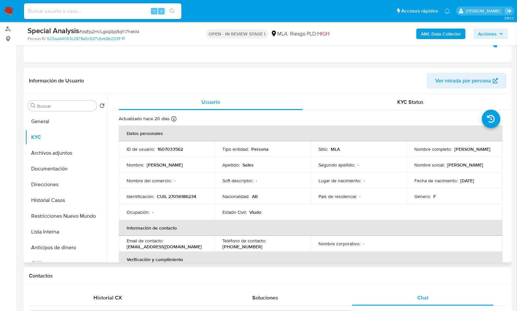
click at [176, 196] on p "CUIL 27056186234" at bounding box center [176, 196] width 39 height 6
copy p "27056186234"
click at [342, 71] on div "Información de Usuario Ver mirada por persona" at bounding box center [268, 81] width 488 height 27
click at [166, 198] on p "CUIL 27056186234" at bounding box center [176, 196] width 39 height 6
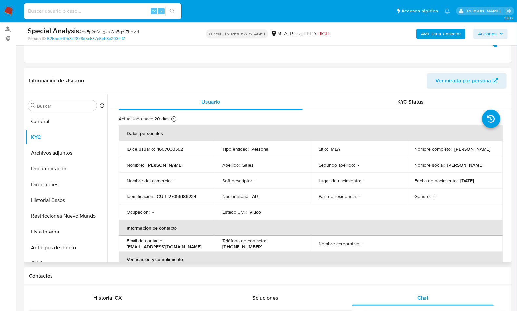
click at [169, 199] on td "Identificación : CUIL 27056186234" at bounding box center [167, 196] width 96 height 16
click at [177, 198] on p "CUIL 27056186234" at bounding box center [176, 196] width 39 height 6
copy p "27056186234"
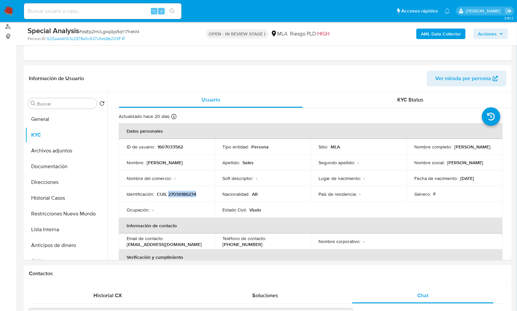
scroll to position [67, 0]
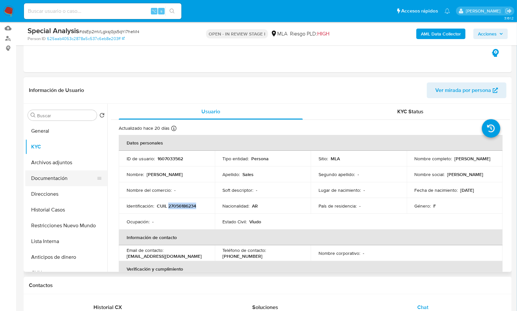
click at [58, 172] on button "Documentación" at bounding box center [63, 178] width 77 height 16
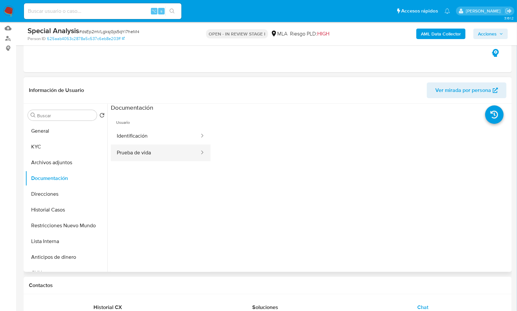
click at [150, 156] on button "Prueba de vida" at bounding box center [155, 152] width 89 height 17
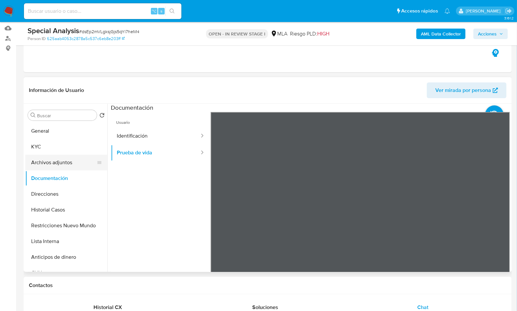
click at [66, 168] on button "Archivos adjuntos" at bounding box center [63, 162] width 77 height 16
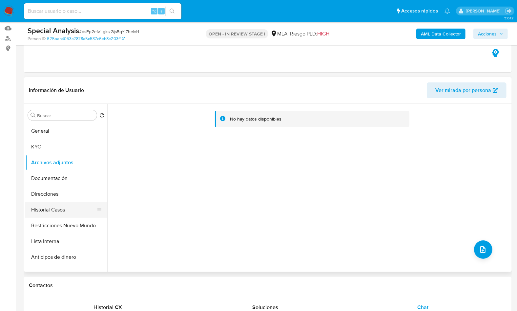
click at [61, 210] on button "Historial Casos" at bounding box center [63, 210] width 77 height 16
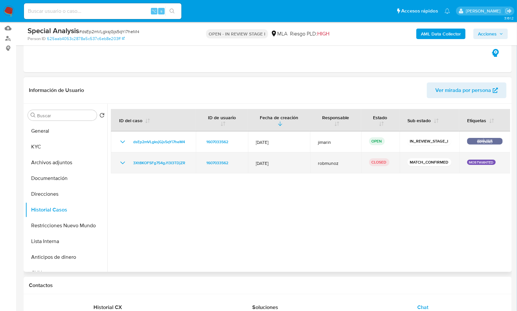
click at [122, 159] on icon "Mostrar/Ocultar" at bounding box center [123, 163] width 8 height 8
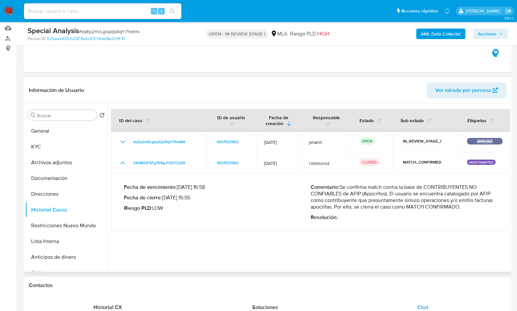
click at [416, 248] on div at bounding box center [308, 188] width 403 height 168
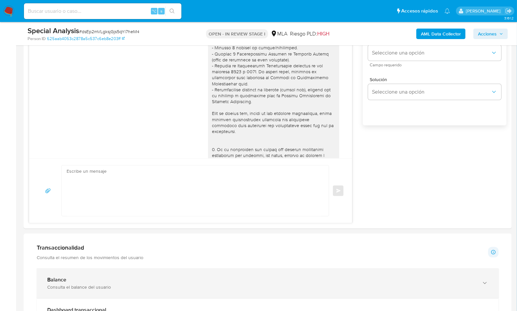
scroll to position [473, 0]
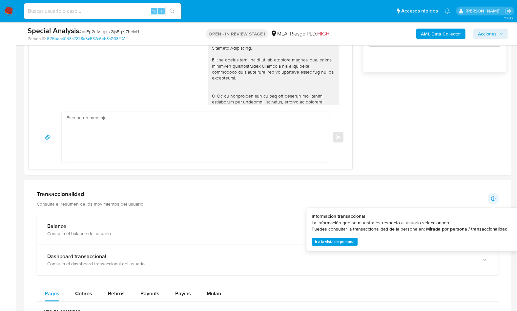
click at [340, 243] on span "Ir a la vista de persona" at bounding box center [334, 241] width 39 height 7
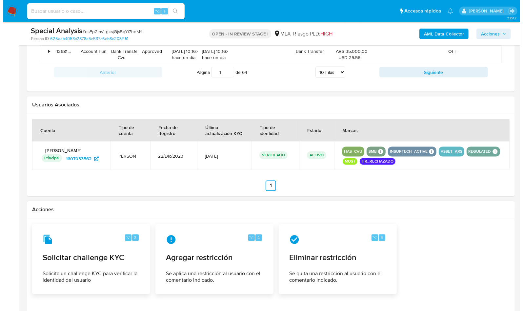
scroll to position [1019, 0]
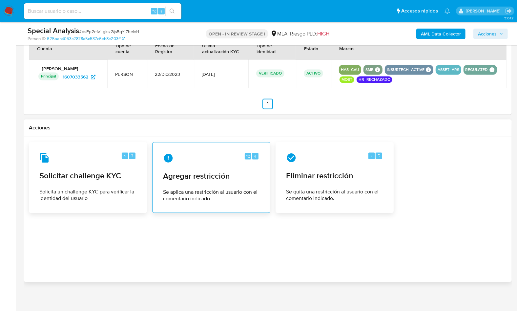
click at [247, 181] on div "⌥ 4 Agregar restricción Se aplica una restricción al usuario con el comentario …" at bounding box center [211, 178] width 107 height 60
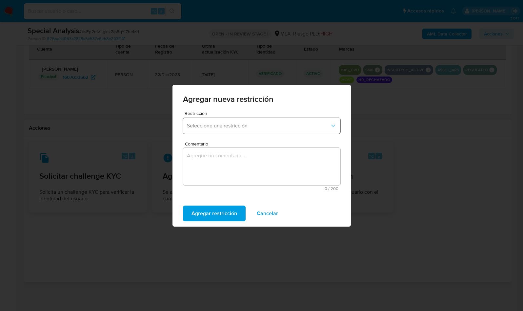
click at [229, 123] on span "Seleccione una restricción" at bounding box center [258, 125] width 143 height 7
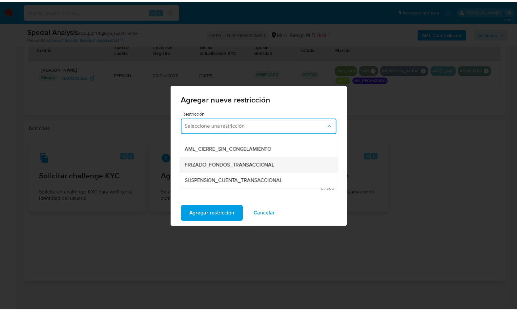
scroll to position [61, 0]
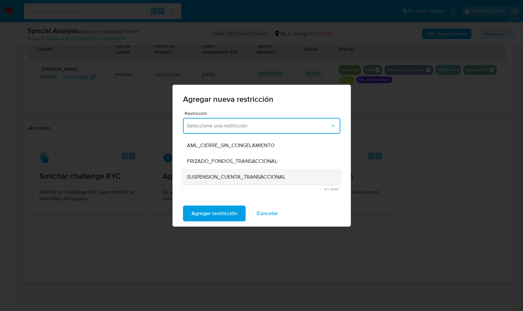
click at [243, 173] on span "SUSPENSION_CUENTA_TRANSACCIONAL" at bounding box center [236, 176] width 99 height 7
click at [245, 169] on textarea "Comentario" at bounding box center [261, 166] width 157 height 37
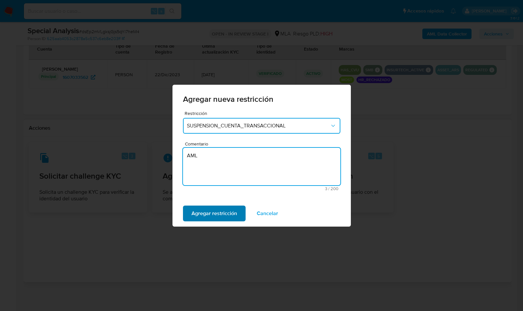
type textarea "AML"
click at [219, 208] on span "Agregar restricción" at bounding box center [214, 213] width 46 height 14
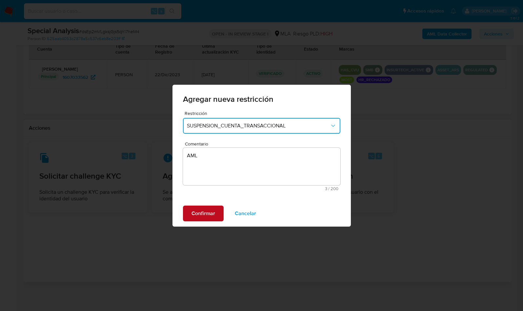
click at [205, 209] on span "Confirmar" at bounding box center [203, 213] width 24 height 14
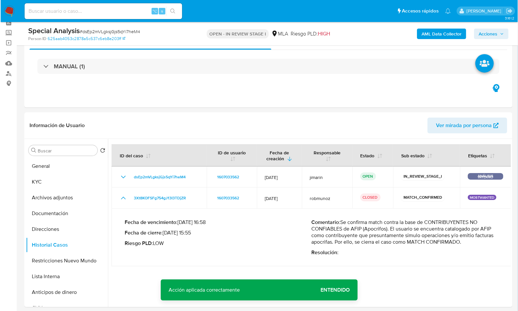
scroll to position [31, 0]
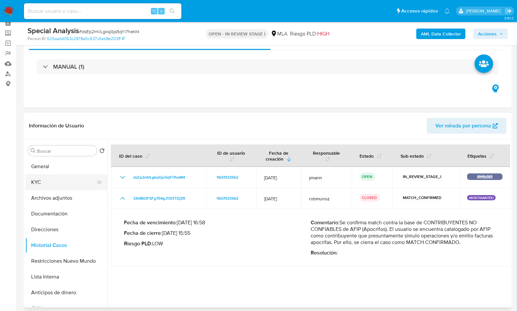
click at [48, 180] on button "KYC" at bounding box center [63, 182] width 77 height 16
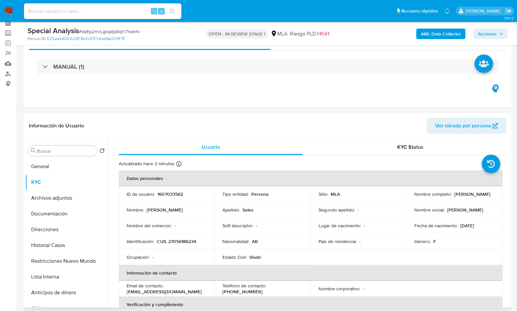
click at [181, 239] on p "CUIL 27056186234" at bounding box center [176, 241] width 39 height 6
copy p "27056186234"
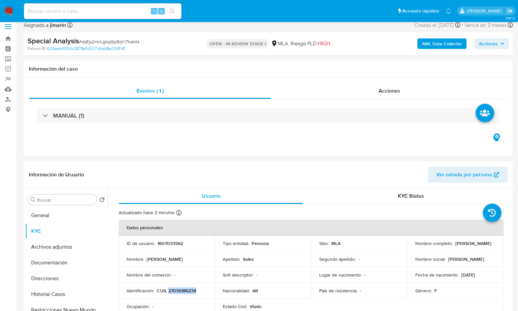
scroll to position [0, 0]
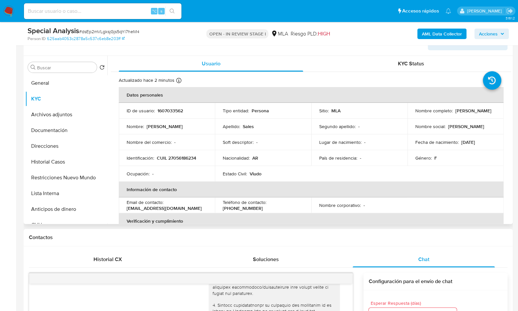
scroll to position [115, 0]
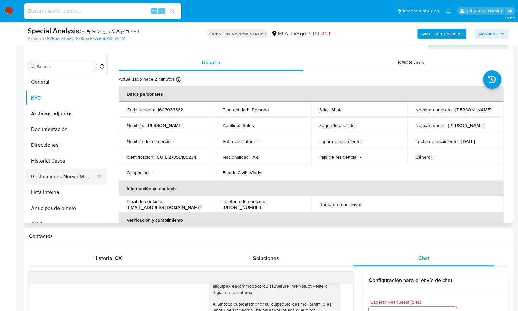
click at [80, 173] on button "Restricciones Nuevo Mundo" at bounding box center [63, 177] width 77 height 16
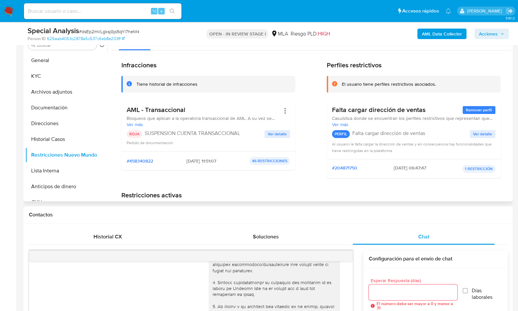
scroll to position [136, 0]
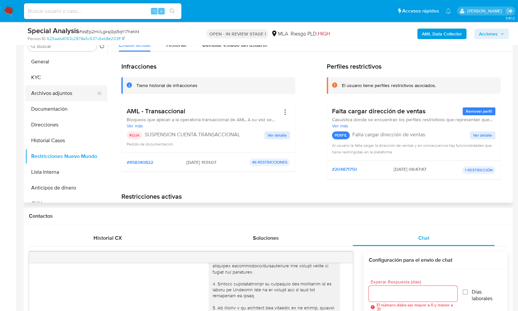
click at [49, 88] on button "Archivos adjuntos" at bounding box center [63, 93] width 77 height 16
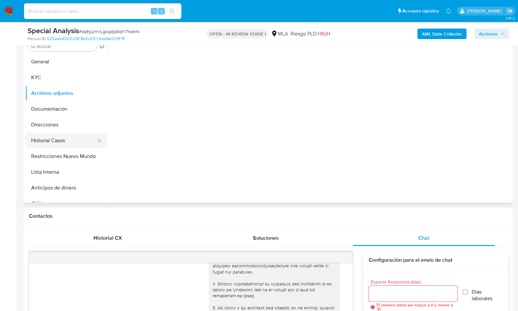
click at [56, 138] on button "Historial Casos" at bounding box center [63, 140] width 77 height 16
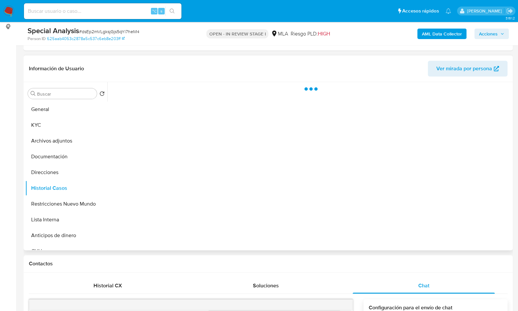
scroll to position [78, 0]
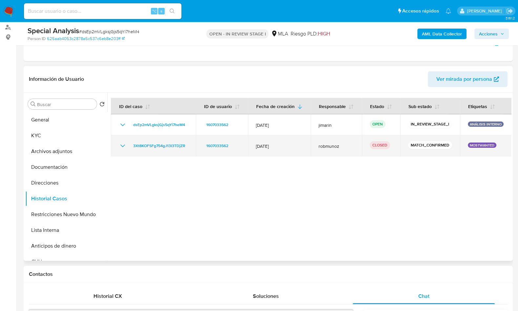
click at [125, 147] on icon "Mostrar/Ocultar" at bounding box center [123, 146] width 8 height 8
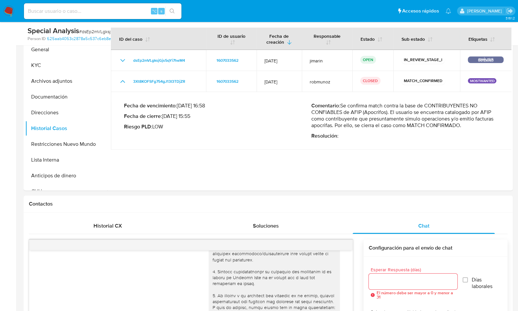
scroll to position [147, 0]
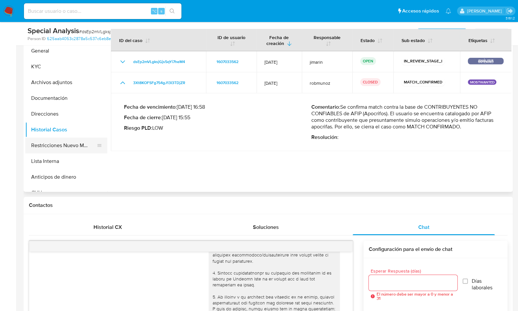
click at [57, 148] on button "Restricciones Nuevo Mundo" at bounding box center [63, 145] width 77 height 16
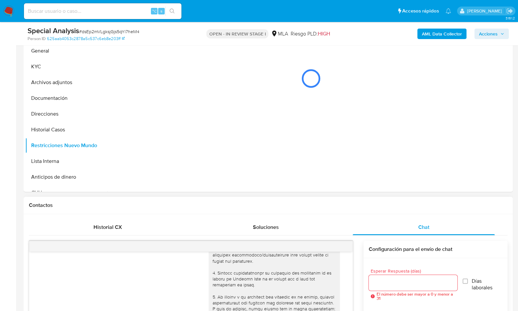
click at [465, 202] on h1 "Contactos" at bounding box center [268, 205] width 478 height 7
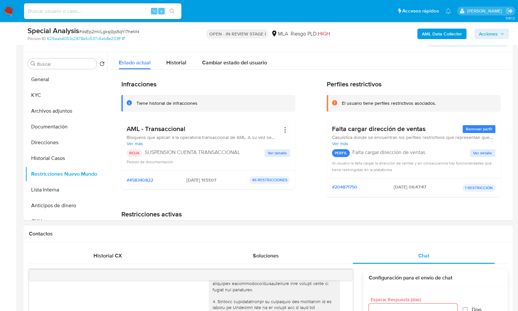
scroll to position [101, 0]
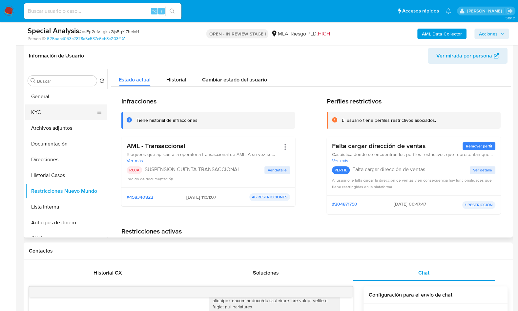
click at [54, 104] on button "KYC" at bounding box center [63, 112] width 77 height 16
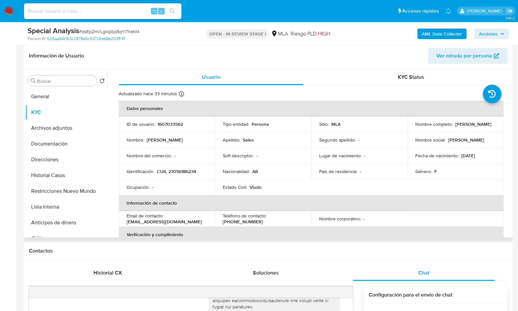
click at [175, 175] on td "Identificación : CUIL 27056186234" at bounding box center [167, 171] width 96 height 16
click at [181, 171] on p "CUIL 27056186234" at bounding box center [176, 171] width 39 height 6
drag, startPoint x: 181, startPoint y: 171, endPoint x: 340, endPoint y: 145, distance: 161.4
click at [181, 171] on p "CUIL 27056186234" at bounding box center [176, 171] width 39 height 6
copy p "27056186234"
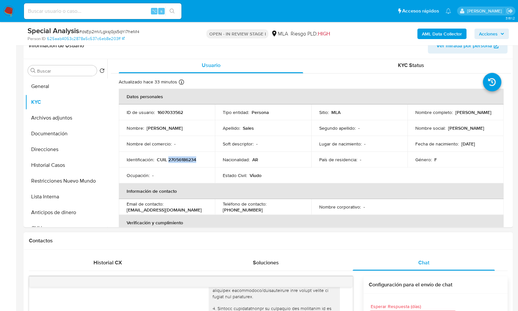
scroll to position [89, 0]
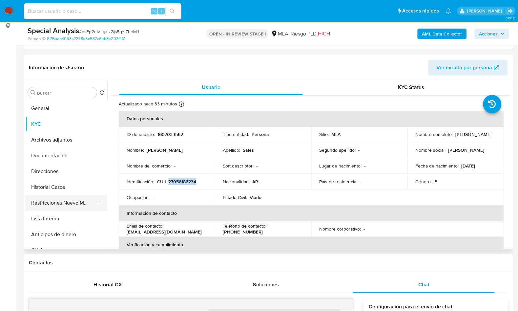
click at [54, 198] on button "Restricciones Nuevo Mundo" at bounding box center [63, 203] width 77 height 16
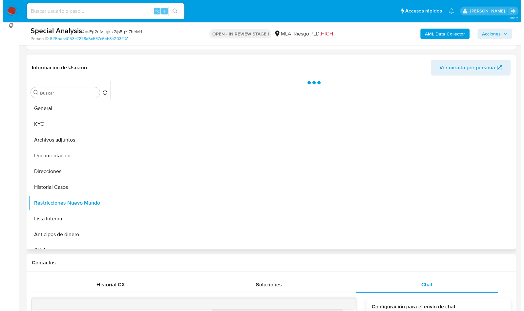
scroll to position [0, 0]
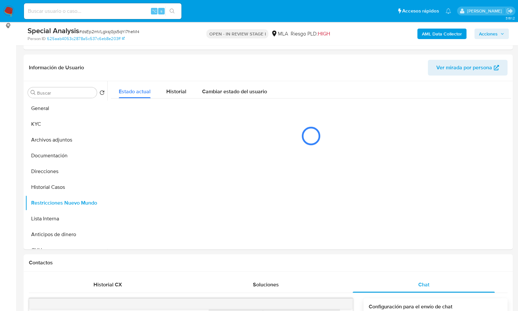
click at [441, 36] on b "AML Data Collector" at bounding box center [442, 34] width 40 height 10
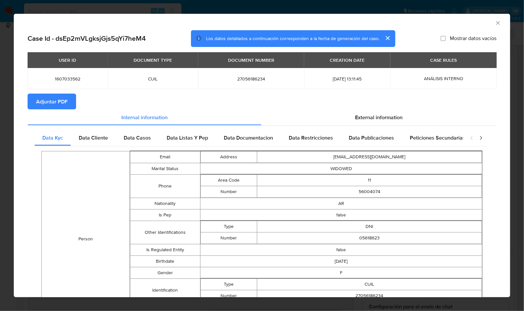
click at [73, 108] on button "Adjuntar PDF" at bounding box center [52, 101] width 49 height 16
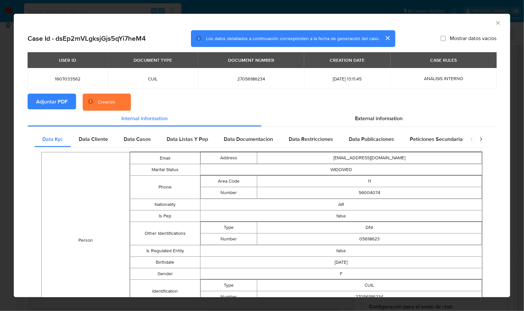
click at [279, 97] on section "Adjuntar PDF Creando" at bounding box center [262, 101] width 469 height 17
click at [299, 93] on div "USER ID DOCUMENT TYPE DOCUMENT NUMBER CREATION DATE CASE RULES 1607033562 CUIL …" at bounding box center [262, 72] width 469 height 41
click at [434, 91] on div "USER ID DOCUMENT TYPE DOCUMENT NUMBER CREATION DATE CASE RULES 1607033562 CUIL …" at bounding box center [262, 72] width 469 height 41
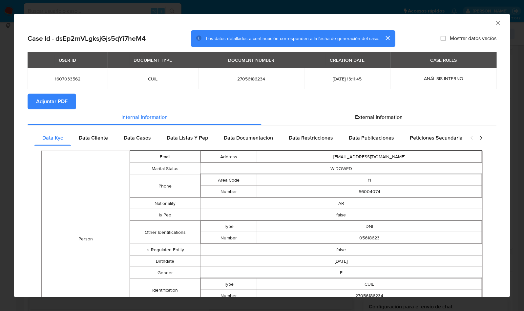
click at [496, 22] on icon "Cerrar ventana" at bounding box center [498, 23] width 4 height 4
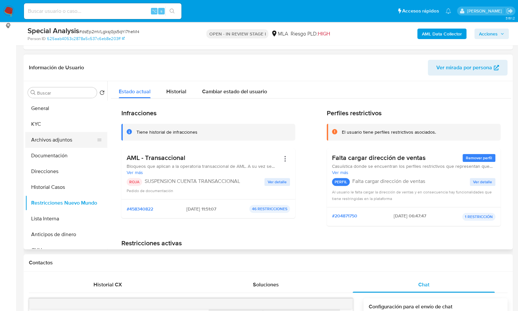
click at [65, 145] on button "Archivos adjuntos" at bounding box center [63, 140] width 77 height 16
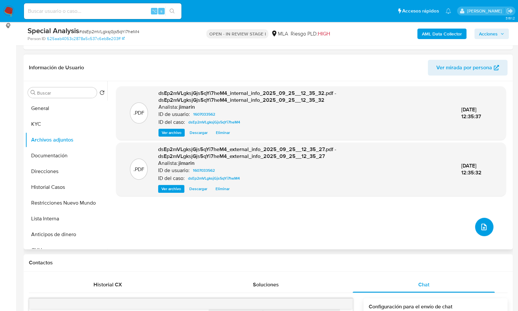
click at [480, 229] on icon "upload-file" at bounding box center [484, 227] width 8 height 8
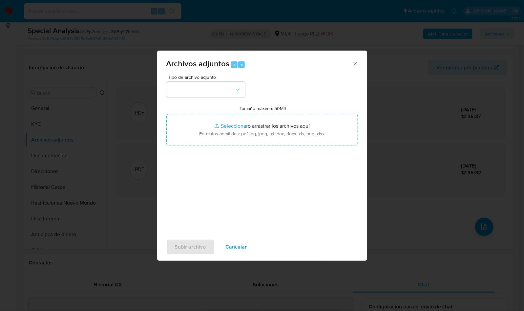
click at [218, 100] on div "Tipo de archivo adjunto Tamaño máximo: 50MB Seleccionar archivos Seleccionar o …" at bounding box center [261, 152] width 191 height 155
click at [218, 97] on button "button" at bounding box center [205, 90] width 79 height 16
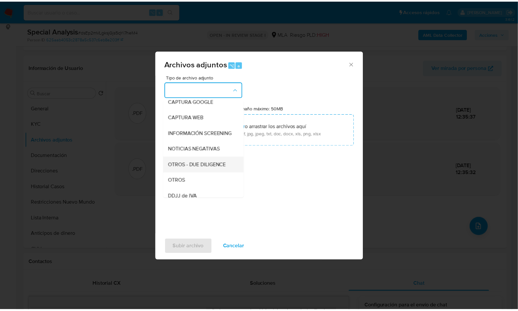
scroll to position [55, 0]
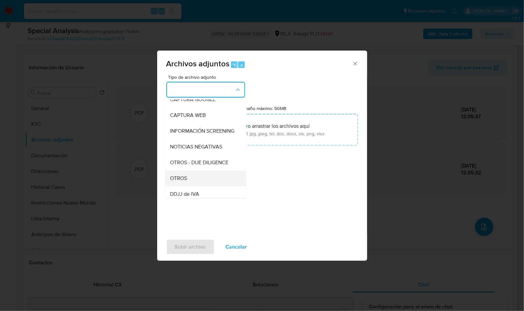
click at [191, 183] on div "OTROS" at bounding box center [203, 178] width 67 height 16
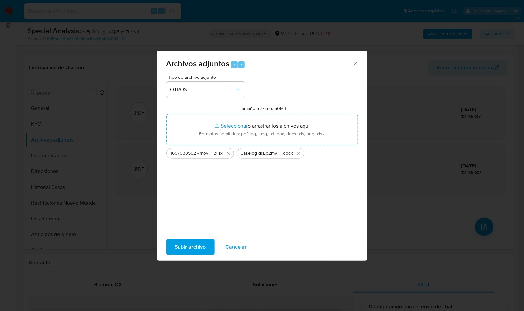
click at [198, 248] on span "Subir archivo" at bounding box center [190, 246] width 31 height 14
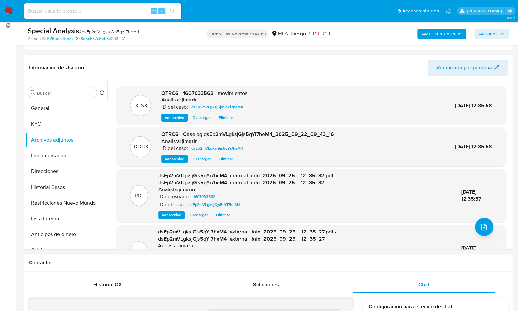
click at [491, 37] on span "Acciones" at bounding box center [488, 34] width 19 height 10
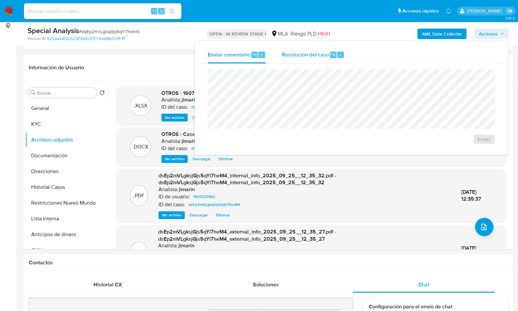
click at [329, 49] on div "Resolución del caso ⌥ r" at bounding box center [313, 54] width 63 height 17
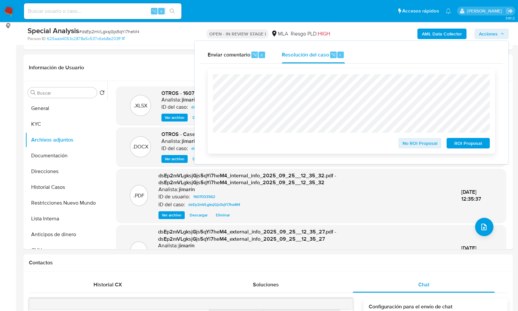
click at [468, 146] on span "ROI Proposal" at bounding box center [468, 142] width 34 height 9
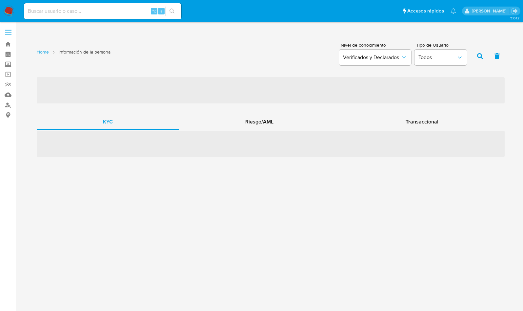
click at [436, 111] on div "‌ KYC Riesgo/AML Transaccional ‌" at bounding box center [271, 116] width 468 height 80
click at [435, 118] on span "Transaccional" at bounding box center [422, 122] width 33 height 8
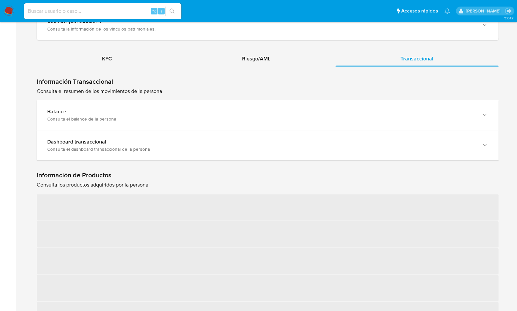
scroll to position [629, 0]
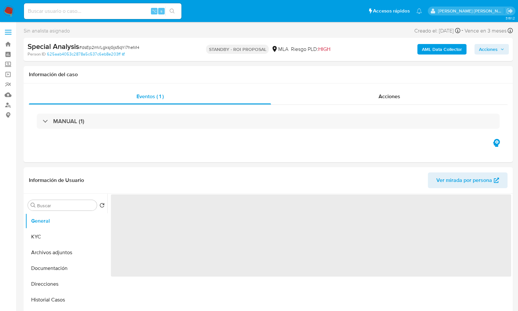
select select "10"
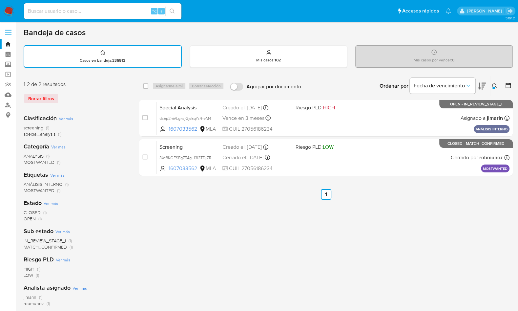
click at [496, 81] on div "Ingrese ID de usuario o caso 1607033562 Buscar Borrar filtros" at bounding box center [495, 86] width 11 height 20
click at [496, 86] on icon at bounding box center [494, 85] width 5 height 5
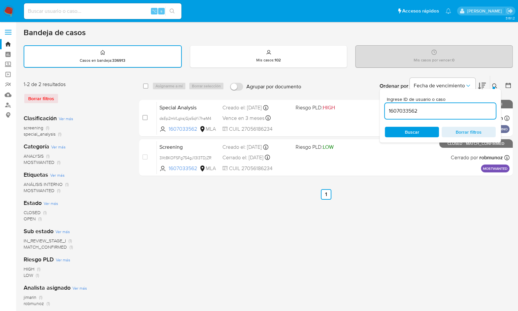
click at [447, 112] on input "1607033562" at bounding box center [440, 111] width 111 height 9
type input "817079052"
click at [495, 83] on icon at bounding box center [494, 85] width 5 height 5
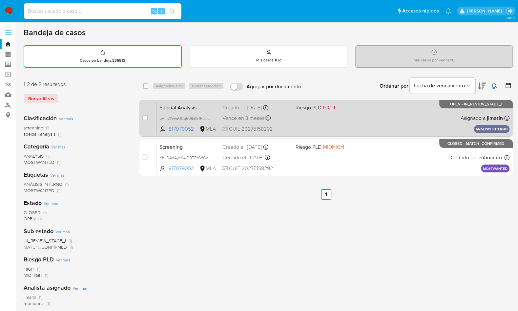
click at [388, 119] on div "Special Analysis qVmZ19VaU0q609Bk4RJkQQ9V 817079052 MLA Riesgo PLD: HIGH Creado…" at bounding box center [333, 117] width 352 height 33
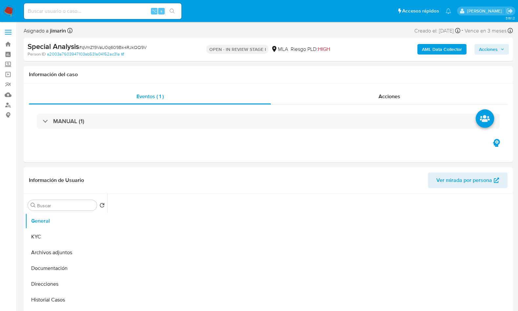
select select "10"
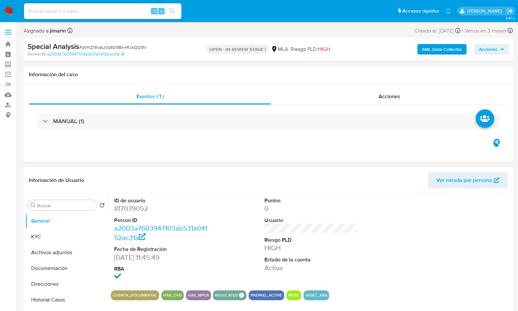
click at [100, 43] on div "Special Analysis # qVmZ19VaU0q609Bk4RJkQQ9V" at bounding box center [107, 47] width 158 height 10
copy span "qVmZ19VaU0q609Bk4RJkQQ9V"
click at [130, 209] on dd "817079052" at bounding box center [160, 208] width 93 height 9
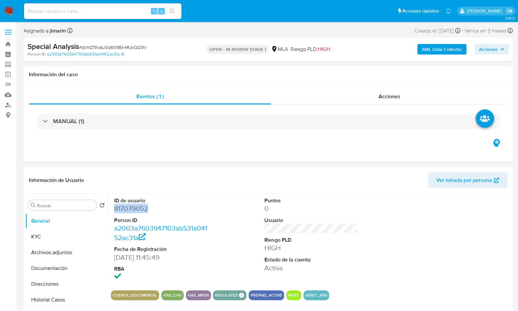
copy dd "817079052"
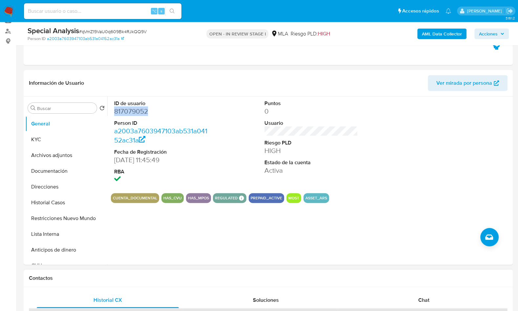
scroll to position [265, 0]
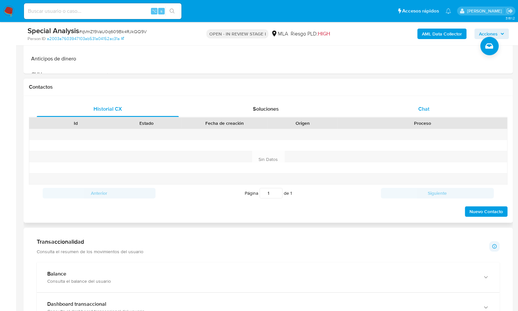
click at [414, 110] on div "Chat" at bounding box center [423, 109] width 142 height 16
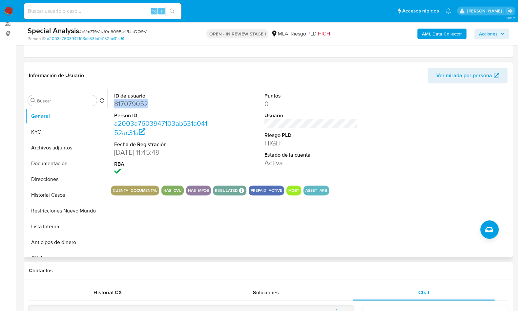
scroll to position [18, 0]
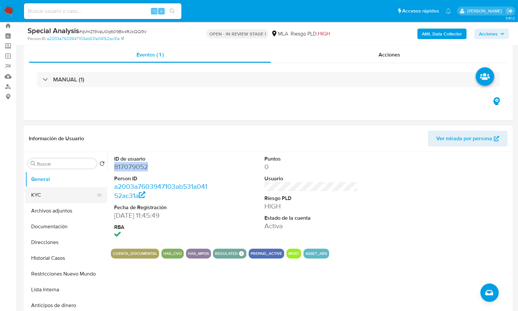
click at [43, 194] on button "KYC" at bounding box center [63, 195] width 77 height 16
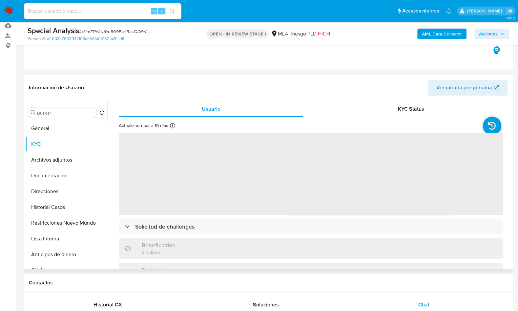
scroll to position [75, 0]
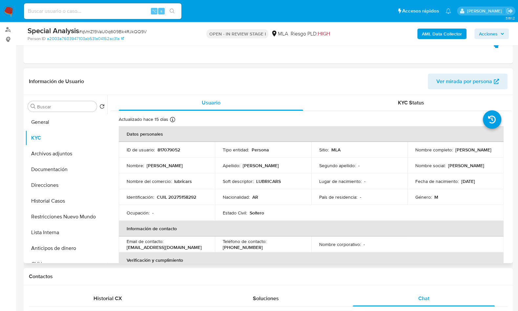
click at [178, 199] on p "CUIL 20275158292" at bounding box center [176, 197] width 39 height 6
copy p "20275158292"
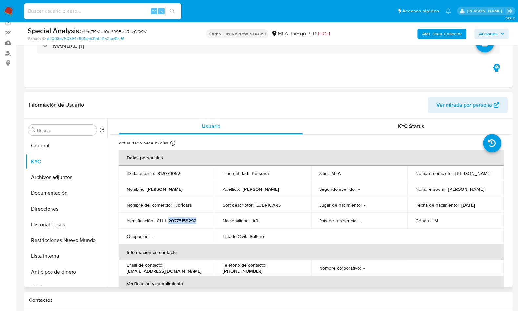
scroll to position [50, 0]
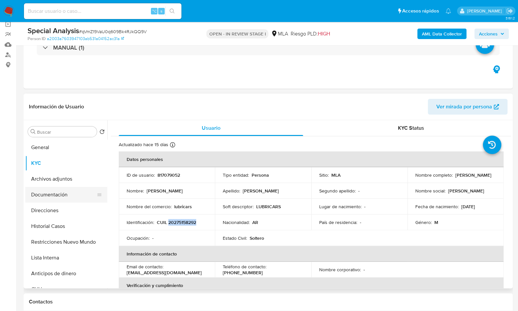
click at [59, 200] on button "Documentación" at bounding box center [63, 195] width 77 height 16
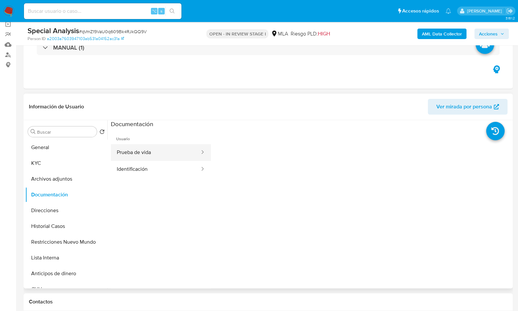
click at [151, 154] on button "Prueba de vida" at bounding box center [156, 152] width 90 height 17
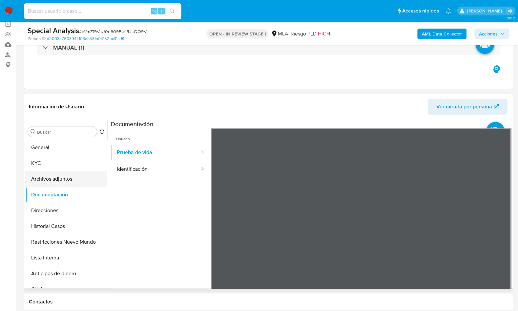
click at [62, 181] on button "Archivos adjuntos" at bounding box center [63, 179] width 77 height 16
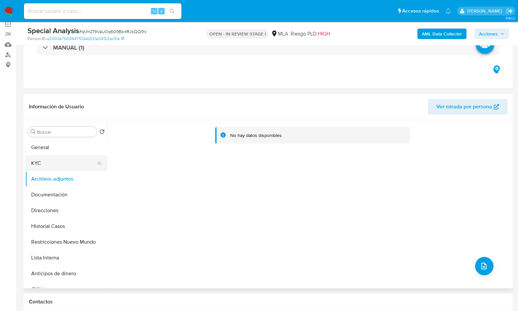
click at [52, 162] on button "KYC" at bounding box center [63, 163] width 77 height 16
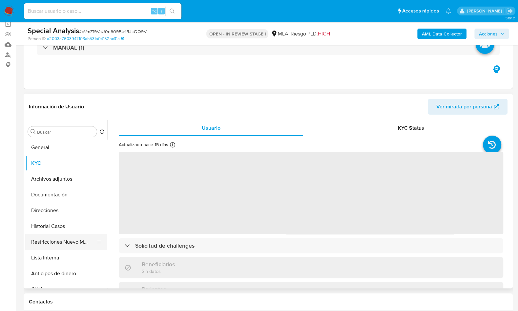
click at [77, 238] on button "Restricciones Nuevo Mundo" at bounding box center [63, 242] width 77 height 16
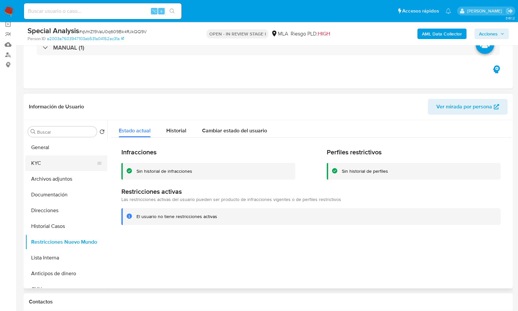
click at [58, 165] on button "KYC" at bounding box center [63, 163] width 77 height 16
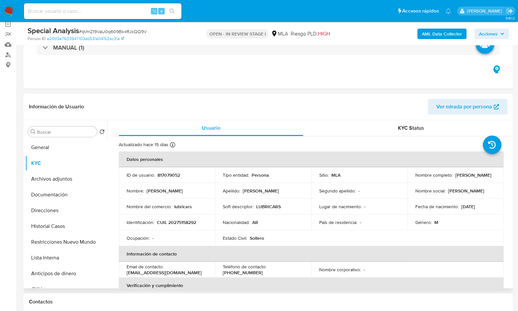
drag, startPoint x: 414, startPoint y: 179, endPoint x: 460, endPoint y: 179, distance: 45.3
click at [460, 178] on div "Nombre completo : [PERSON_NAME]" at bounding box center [455, 175] width 80 height 6
copy p "[PERSON_NAME]"
click at [52, 196] on button "Documentación" at bounding box center [63, 195] width 77 height 16
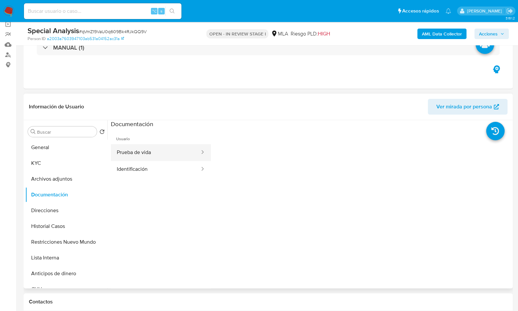
click at [143, 157] on button "Prueba de vida" at bounding box center [156, 152] width 90 height 17
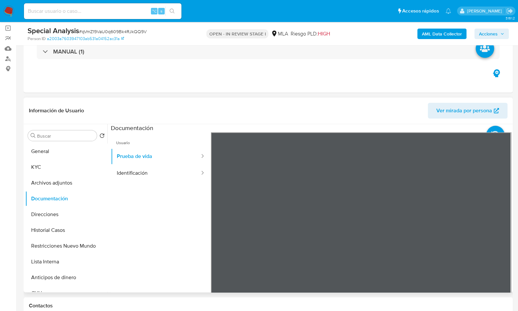
scroll to position [55, 0]
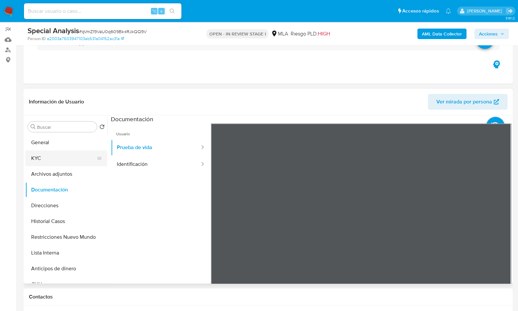
click at [63, 157] on button "KYC" at bounding box center [63, 158] width 77 height 16
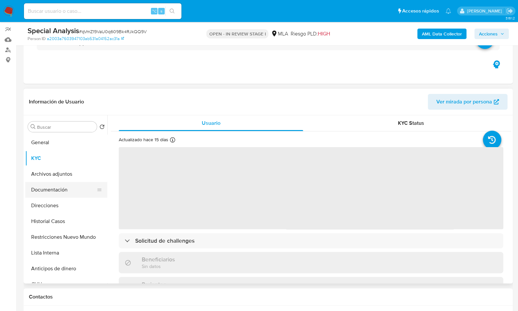
click at [55, 184] on button "Documentación" at bounding box center [63, 190] width 77 height 16
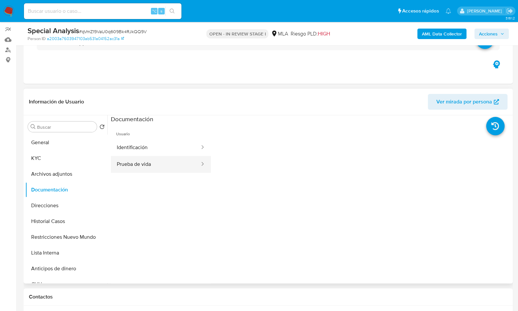
click at [144, 164] on button "Prueba de vida" at bounding box center [156, 164] width 90 height 17
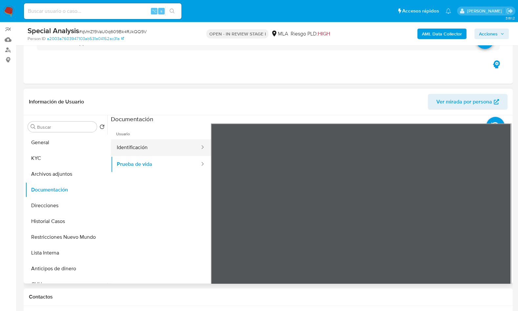
click at [136, 147] on button "Identificación" at bounding box center [156, 147] width 90 height 17
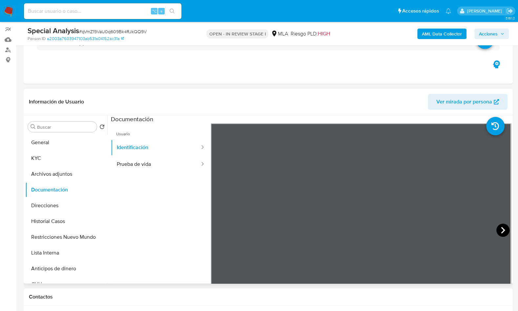
click at [496, 228] on icon at bounding box center [502, 229] width 13 height 13
click at [218, 228] on icon at bounding box center [219, 230] width 4 height 7
click at [152, 153] on button "Identificación" at bounding box center [156, 147] width 90 height 17
click at [152, 162] on button "Prueba de vida" at bounding box center [156, 164] width 90 height 17
click at [512, 158] on div "Buscar Volver al orden por defecto General KYC Archivos adjuntos Documentación …" at bounding box center [268, 199] width 489 height 168
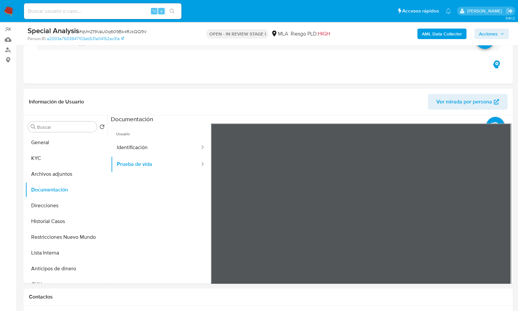
scroll to position [5, 0]
click at [391, 89] on div "Información de Usuario Ver mirada por persona" at bounding box center [268, 102] width 489 height 27
click at [57, 154] on button "KYC" at bounding box center [63, 158] width 77 height 16
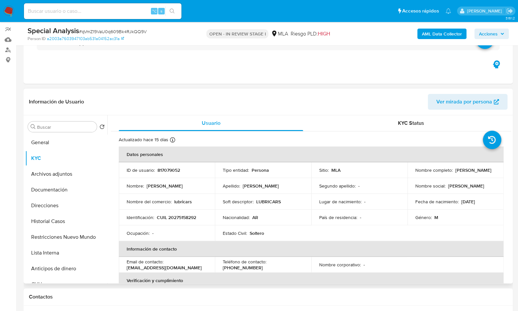
click at [192, 216] on p "CUIL 20275158292" at bounding box center [176, 217] width 39 height 6
copy p "20275158292"
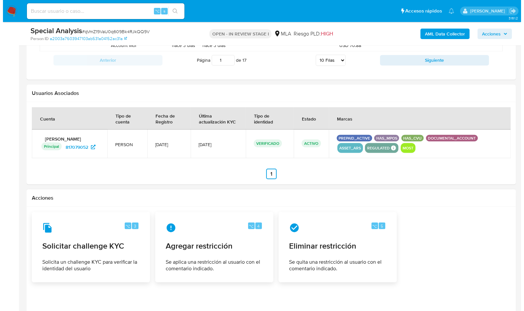
scroll to position [1013, 0]
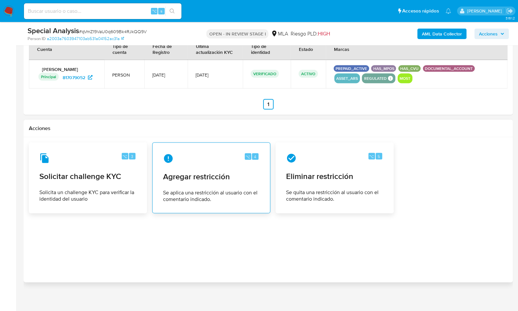
click at [191, 176] on span "Agregar restricción" at bounding box center [211, 176] width 96 height 10
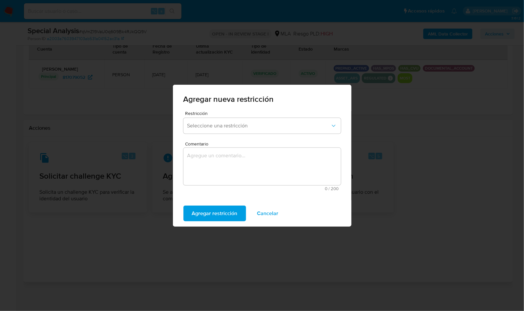
click at [234, 134] on div "Restricción Seleccione una restricción" at bounding box center [261, 123] width 157 height 25
click at [234, 128] on span "Seleccione una restricción" at bounding box center [258, 125] width 143 height 7
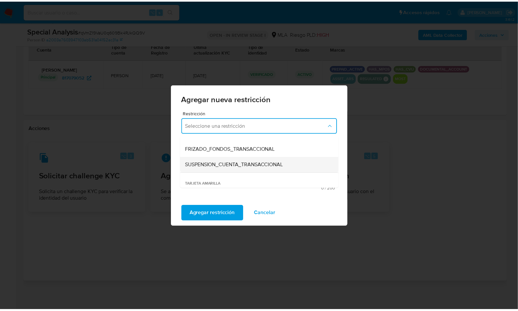
scroll to position [74, 0]
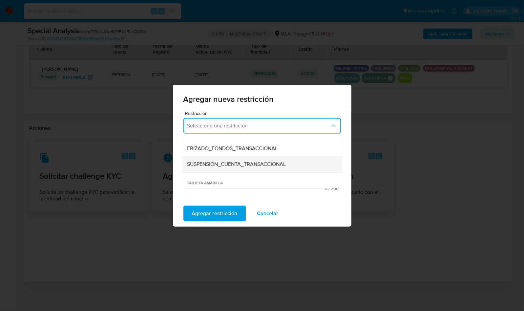
click at [234, 165] on span "SUSPENSION_CUENTA_TRANSACCIONAL" at bounding box center [236, 164] width 99 height 7
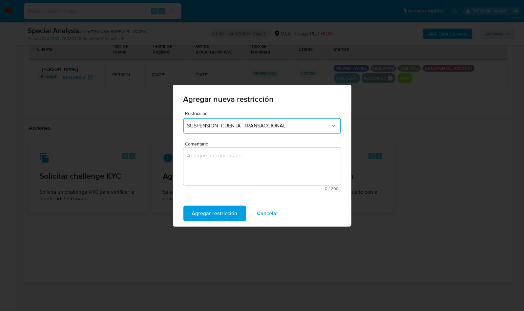
click at [234, 162] on textarea "Comentario" at bounding box center [261, 166] width 157 height 37
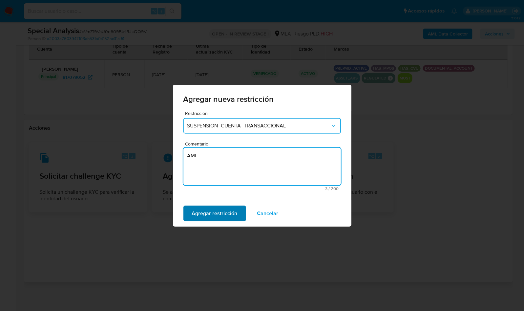
type textarea "AML"
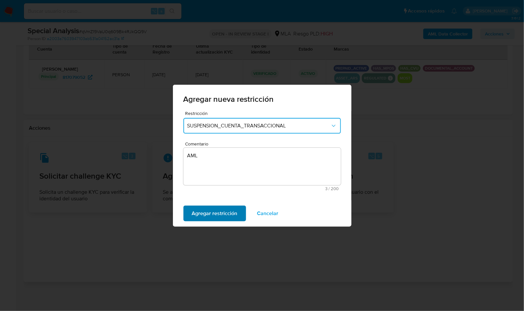
click at [214, 210] on span "Agregar restricción" at bounding box center [215, 213] width 46 height 14
click at [214, 212] on span "Confirmar" at bounding box center [204, 213] width 24 height 14
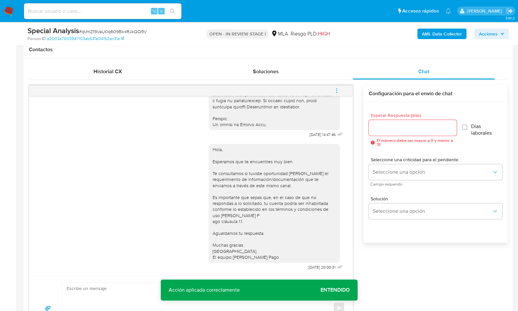
scroll to position [294, 0]
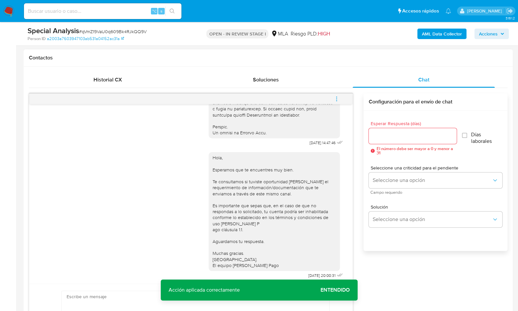
click at [335, 99] on icon "menu-action" at bounding box center [336, 99] width 6 height 6
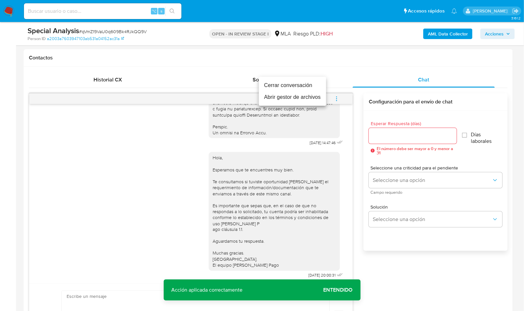
click at [301, 83] on li "Cerrar conversación" at bounding box center [292, 85] width 67 height 12
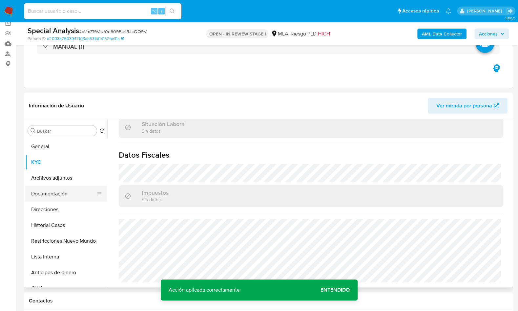
scroll to position [50, 0]
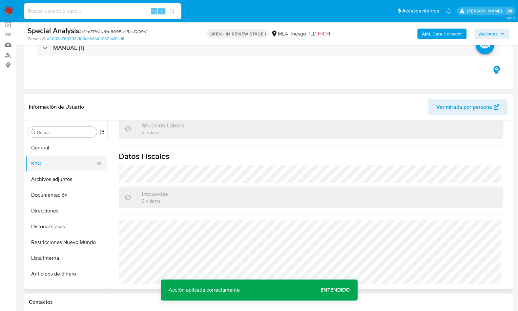
click at [54, 167] on button "KYC" at bounding box center [63, 163] width 77 height 16
click at [124, 103] on header "Información de Usuario Ver mirada por persona" at bounding box center [268, 107] width 478 height 16
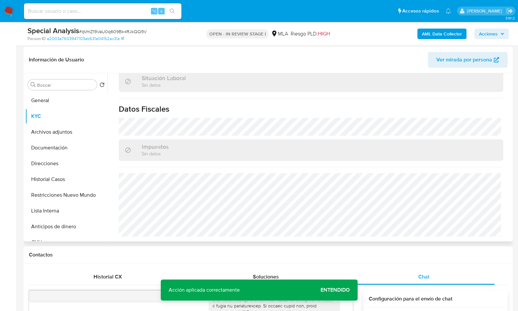
scroll to position [102, 0]
